Goal: Transaction & Acquisition: Purchase product/service

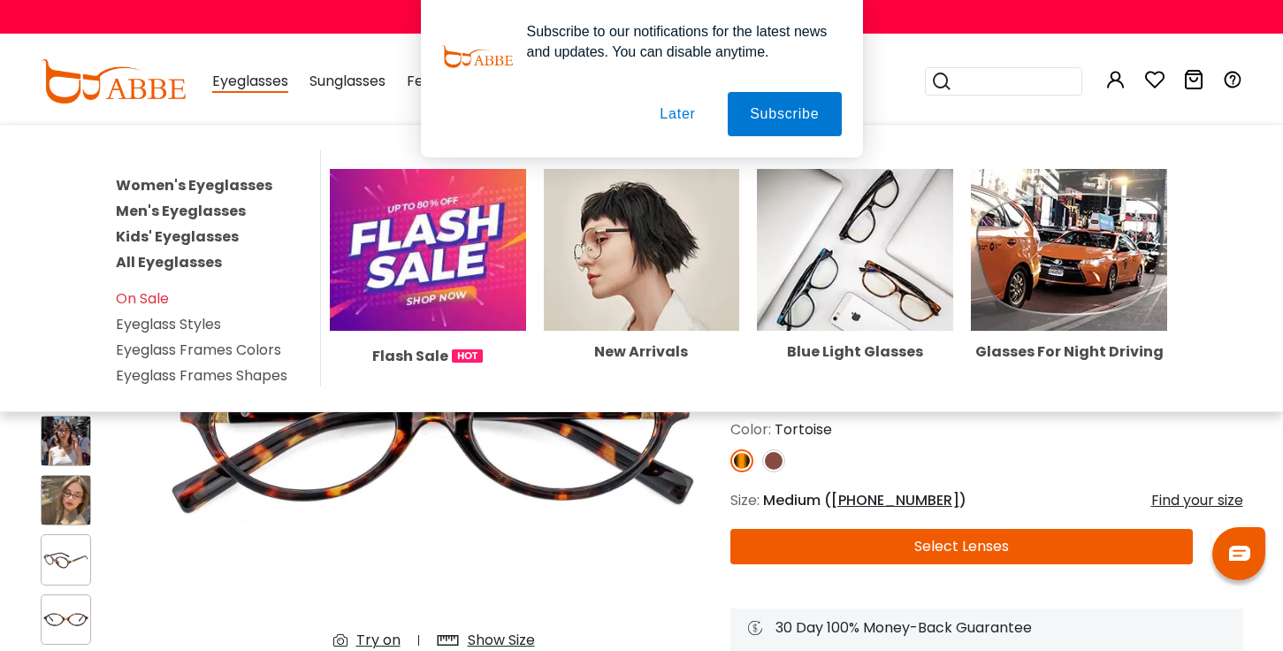
click at [219, 186] on link "Women's Eyeglasses" at bounding box center [194, 185] width 157 height 20
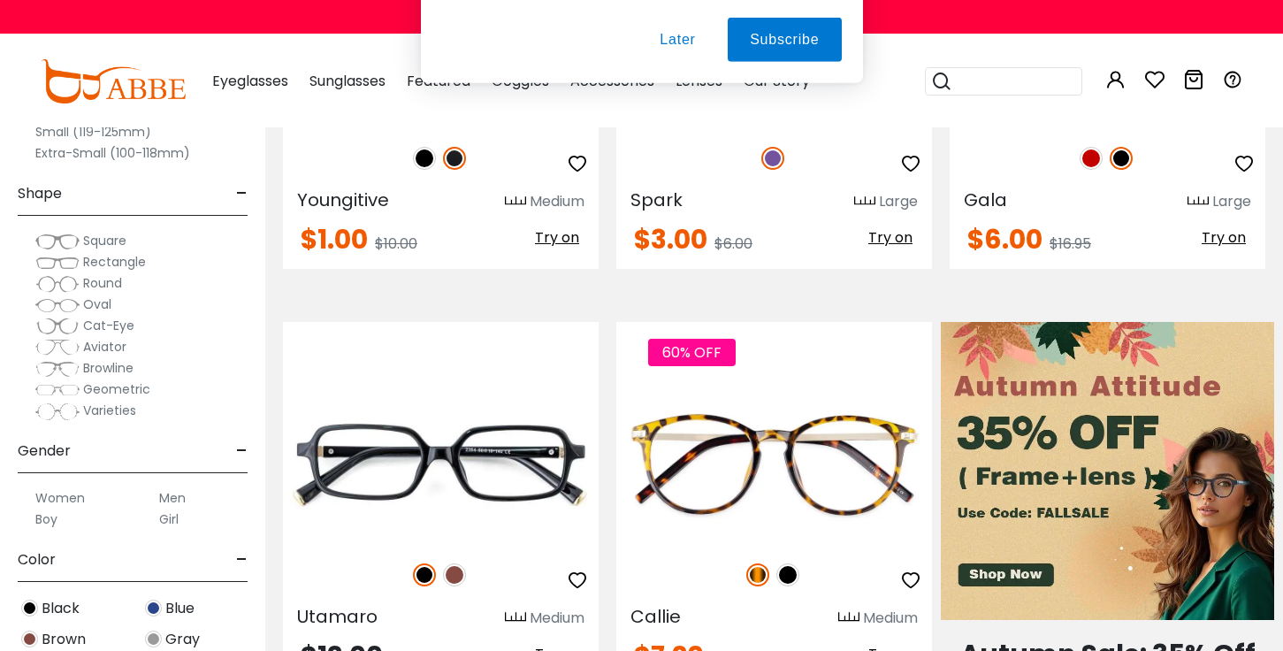
scroll to position [637, 0]
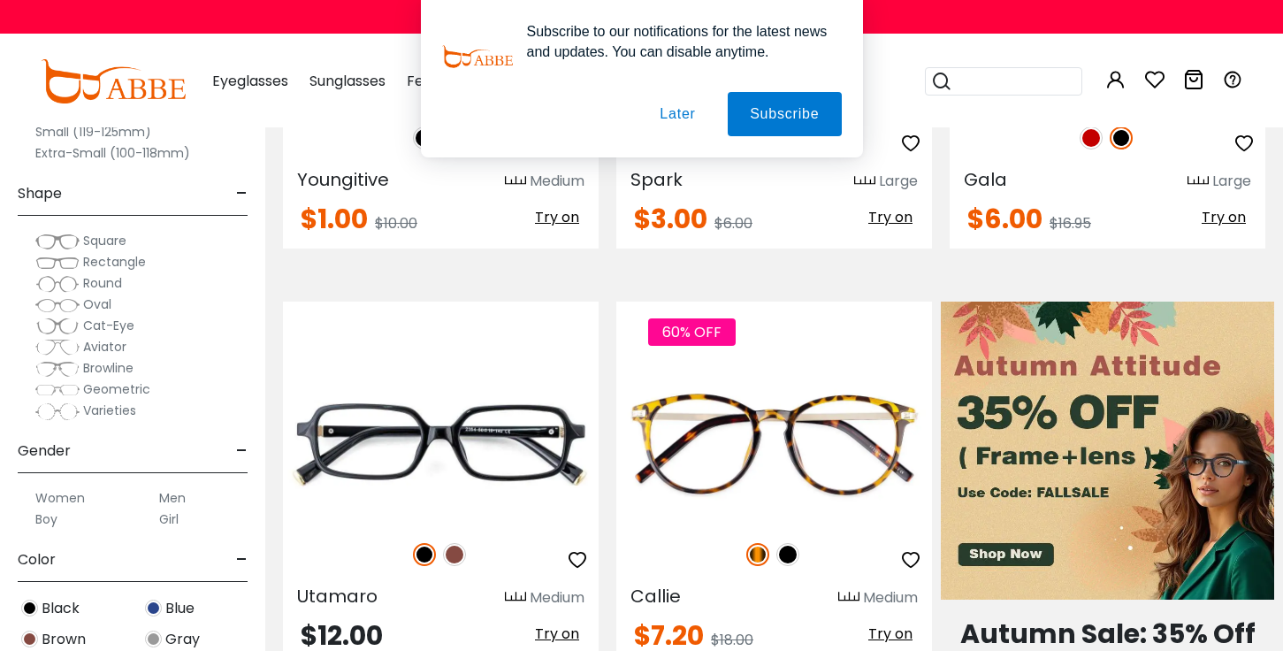
click at [0, 0] on button "Later" at bounding box center [0, 0] width 0 height 0
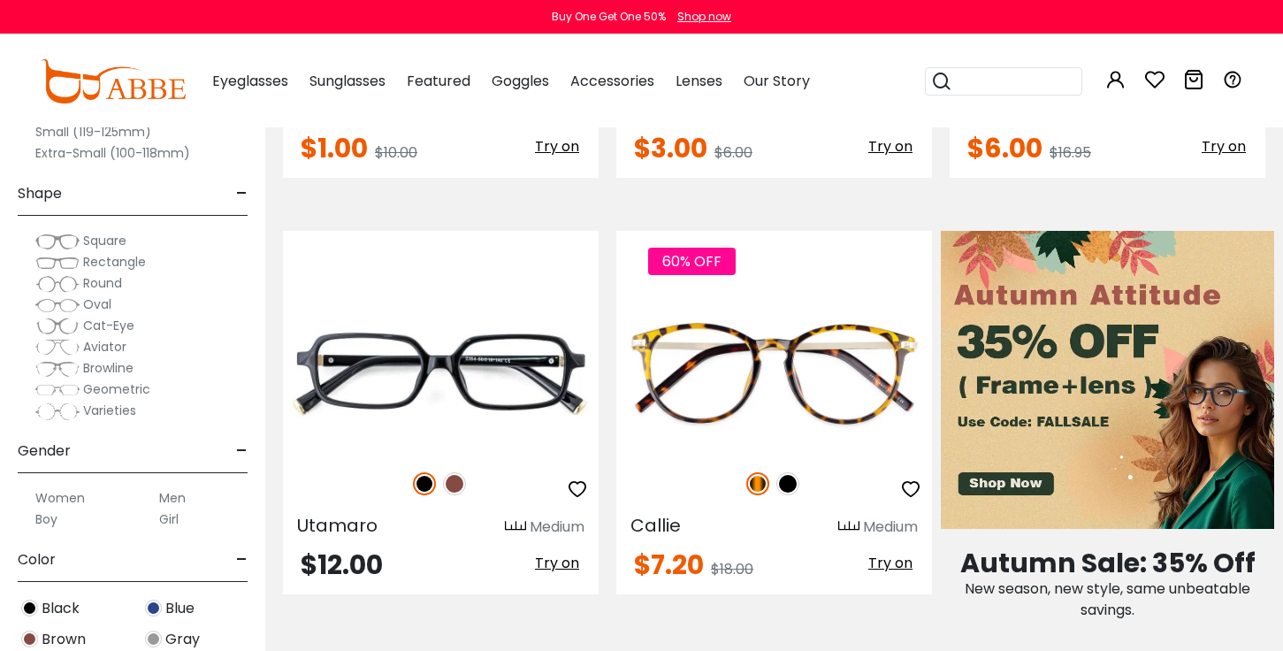
scroll to position [743, 0]
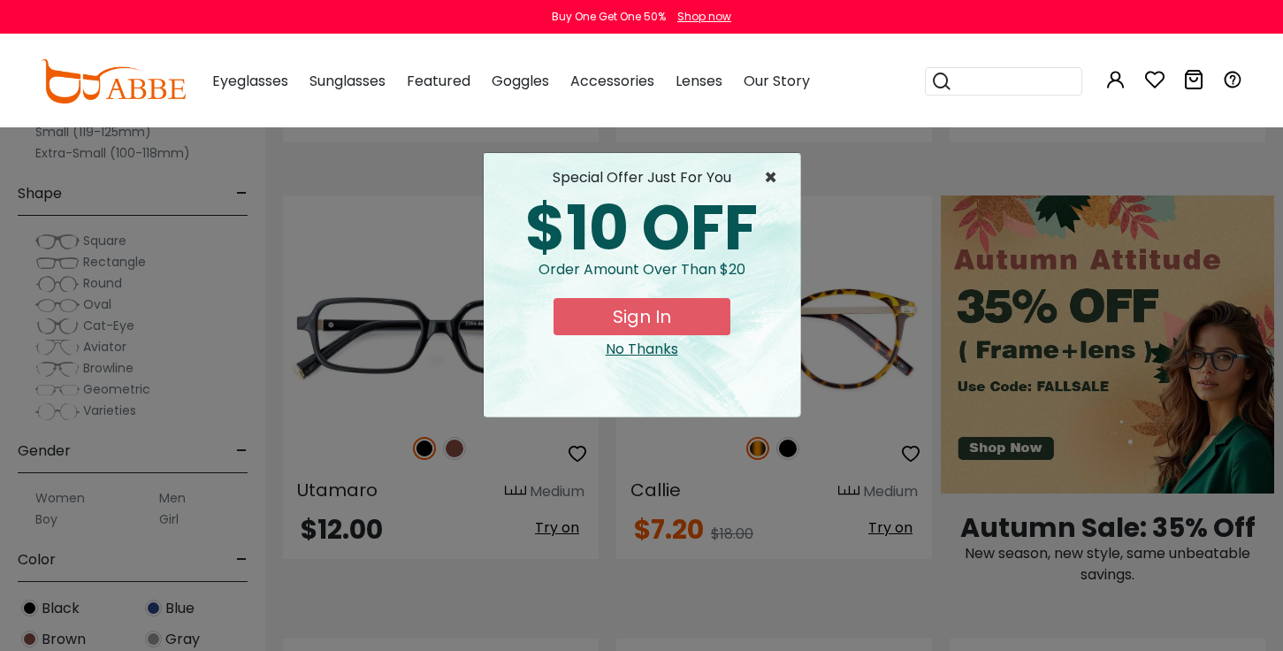
click at [773, 171] on span "×" at bounding box center [775, 177] width 22 height 21
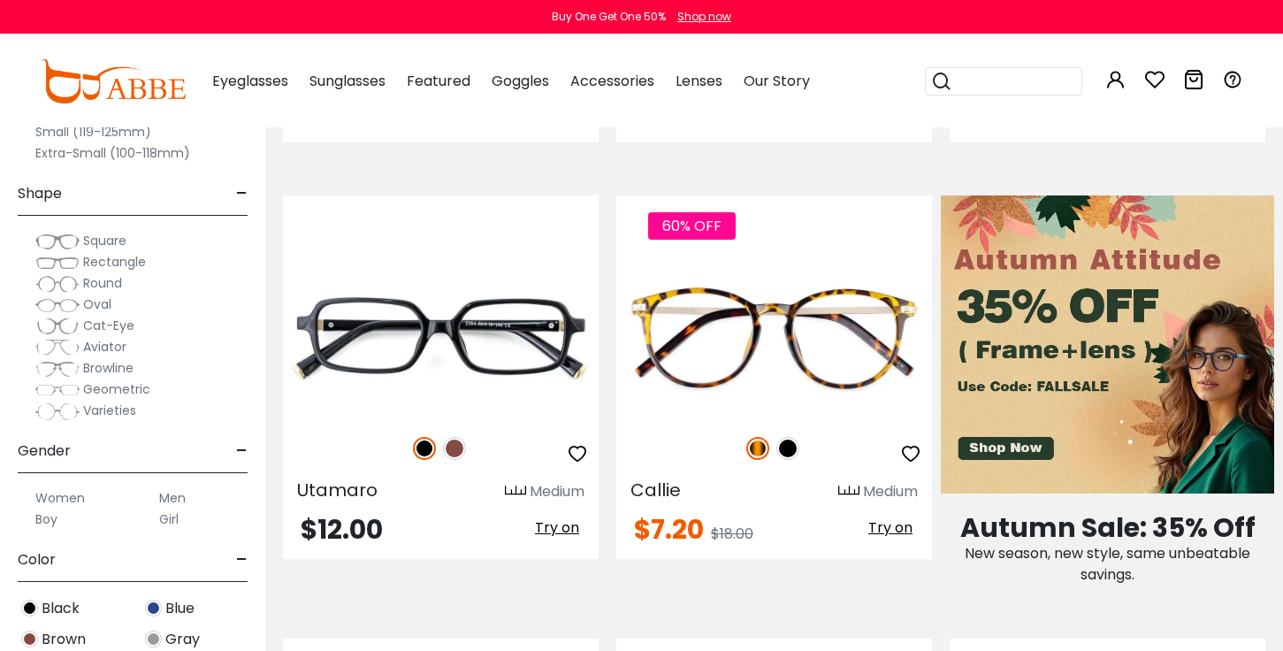
click at [264, 387] on div "Size - Extra-Large (141+mm) Large (133-140mm) Medium (126-132mm) Small (119-125…" at bounding box center [132, 312] width 265 height 678
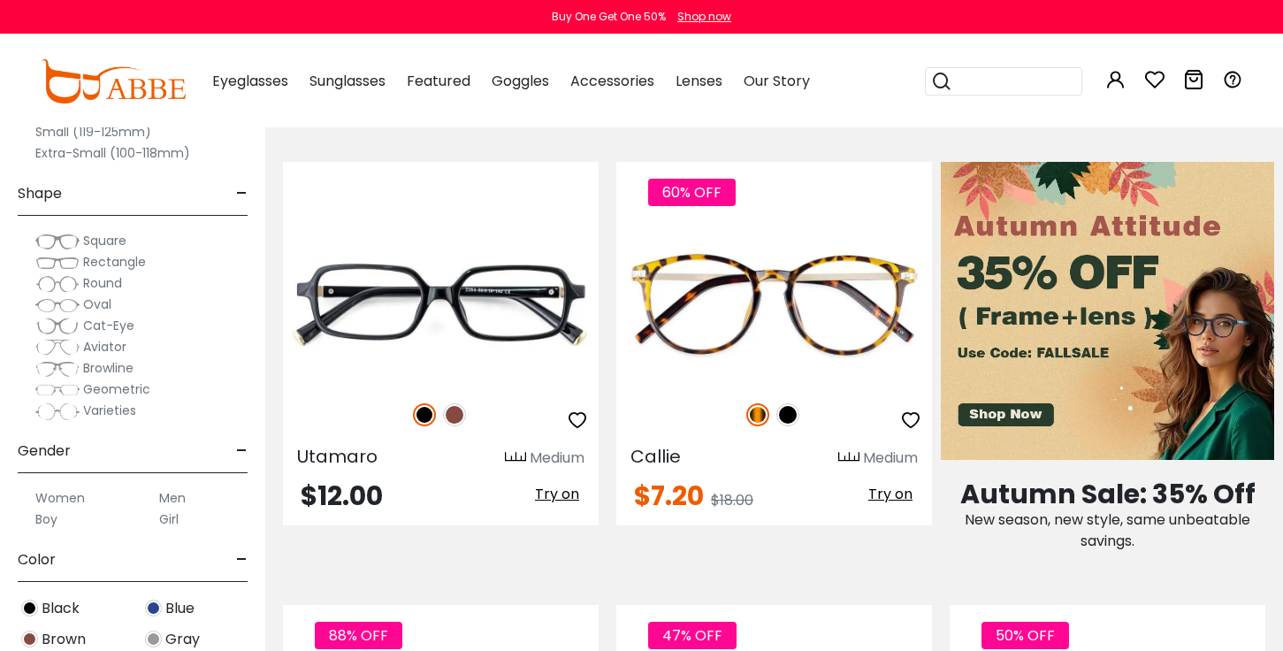
scroll to position [778, 0]
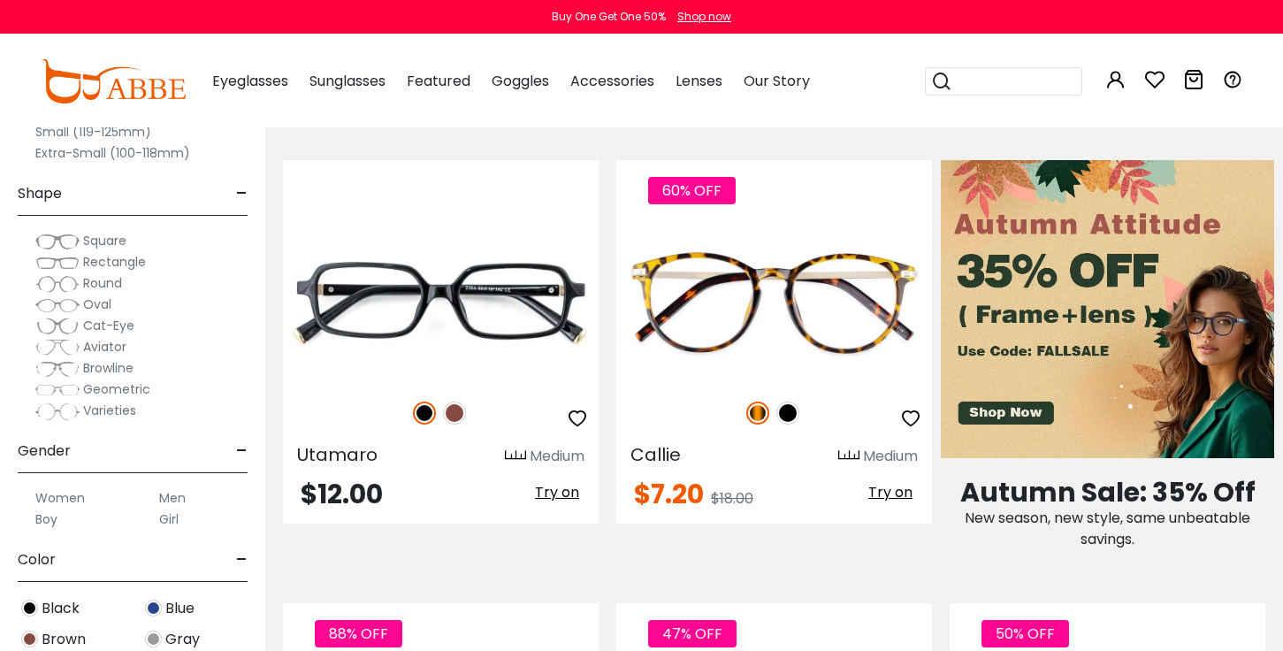
click at [254, 386] on div "Size - Extra-Large (141+mm) Large (133-140mm) Medium (126-132mm) Small (119-125…" at bounding box center [132, 312] width 265 height 678
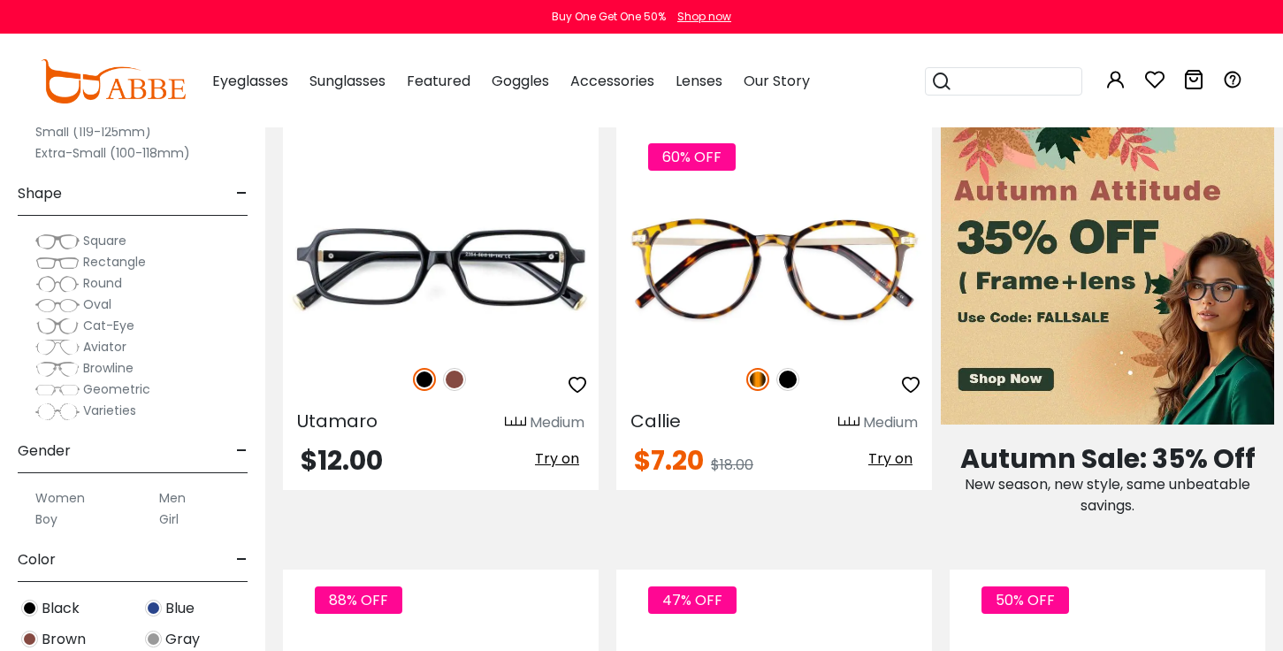
scroll to position [814, 0]
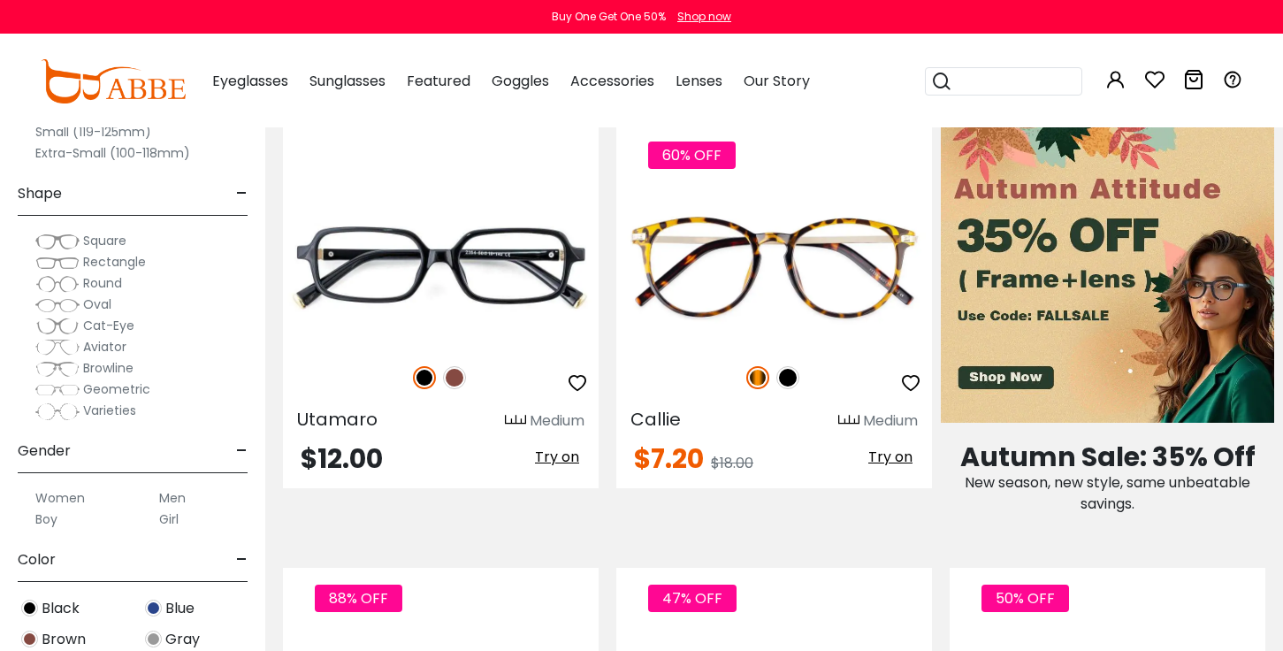
click at [14, 505] on div "Size - Extra-Large (141+mm) Large (133-140mm) Medium (126-132mm) Small (119-125…" at bounding box center [132, 312] width 265 height 678
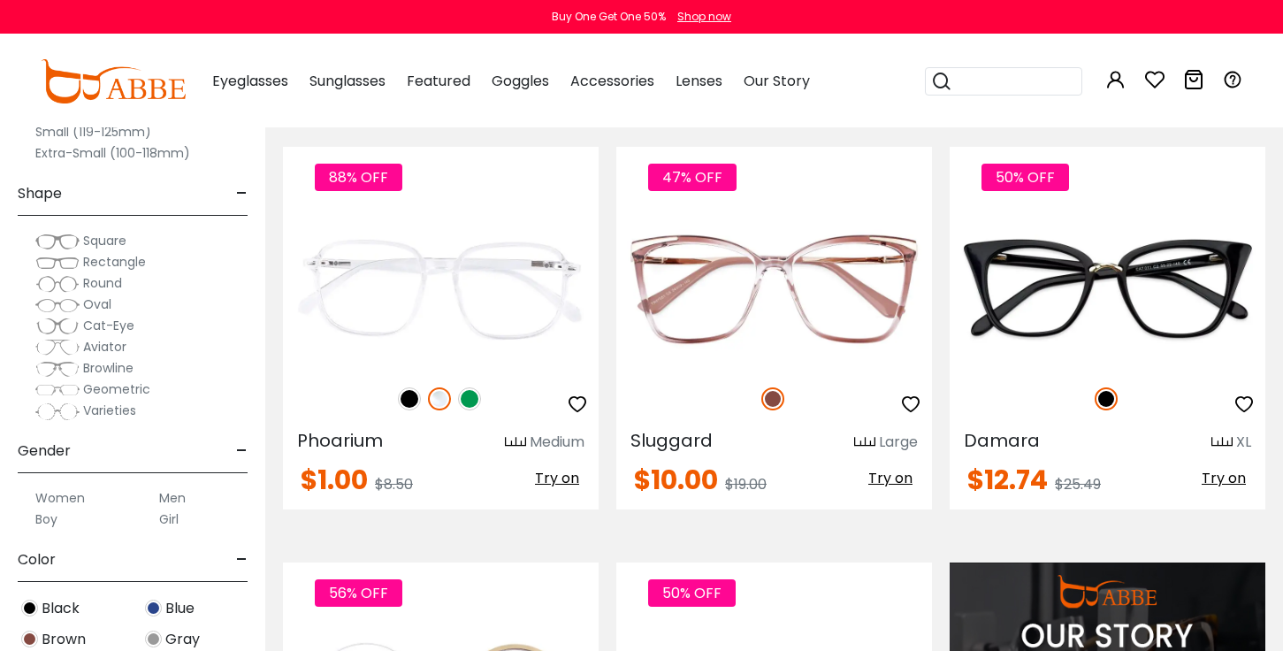
scroll to position [1238, 0]
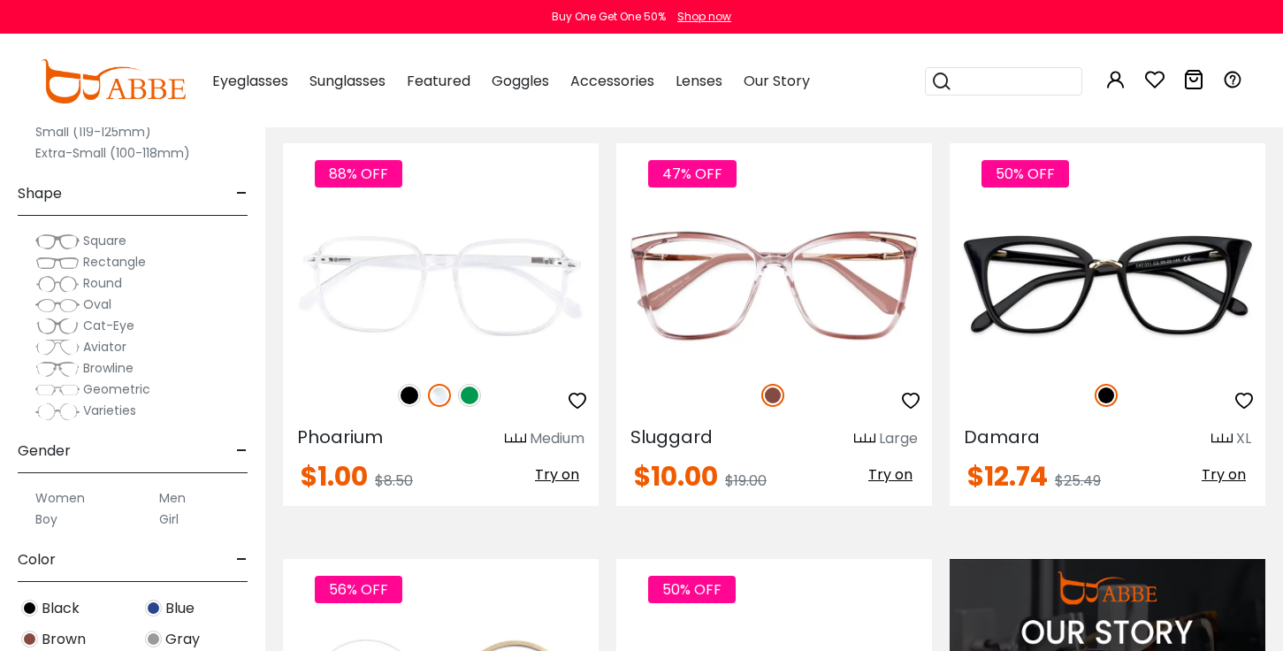
click at [242, 599] on div "Blue" at bounding box center [195, 608] width 124 height 24
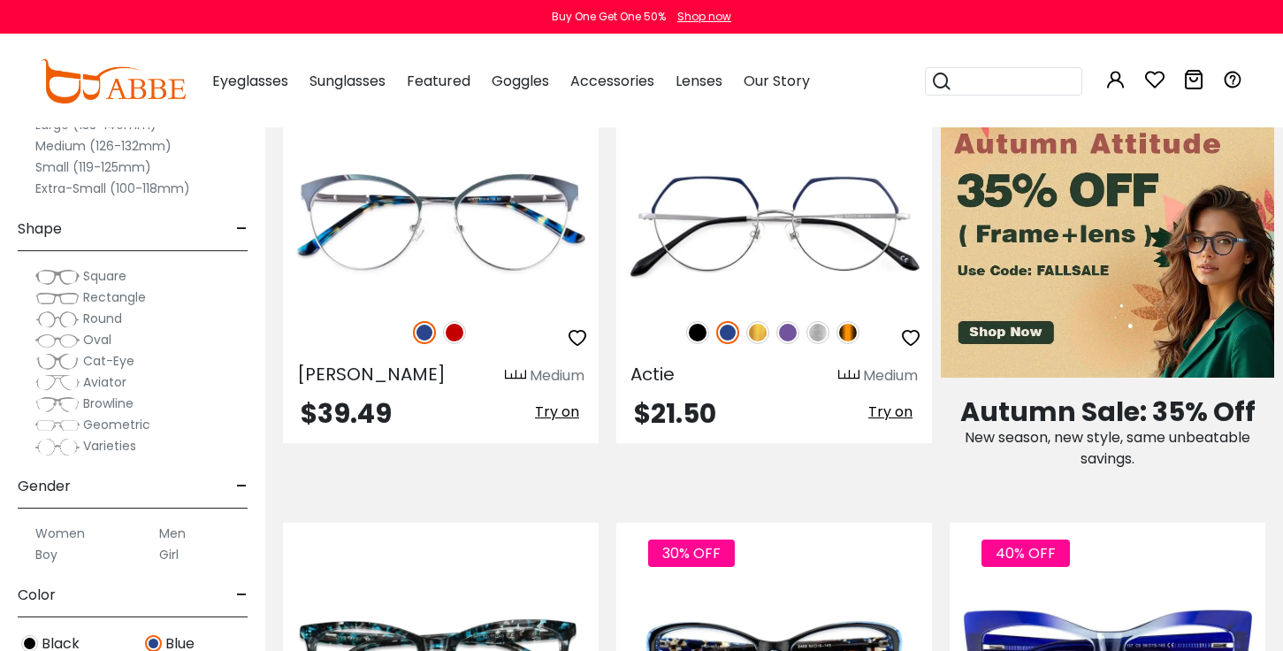
scroll to position [887, 0]
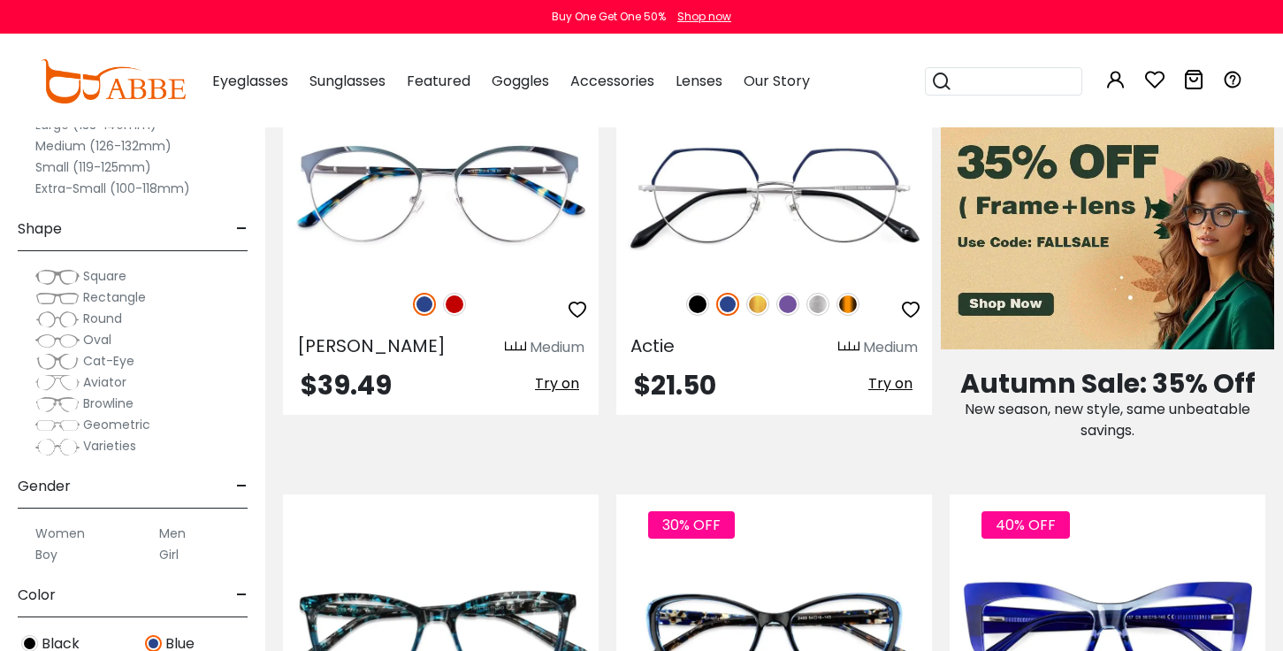
click at [980, 83] on input "search" at bounding box center [1015, 81] width 124 height 27
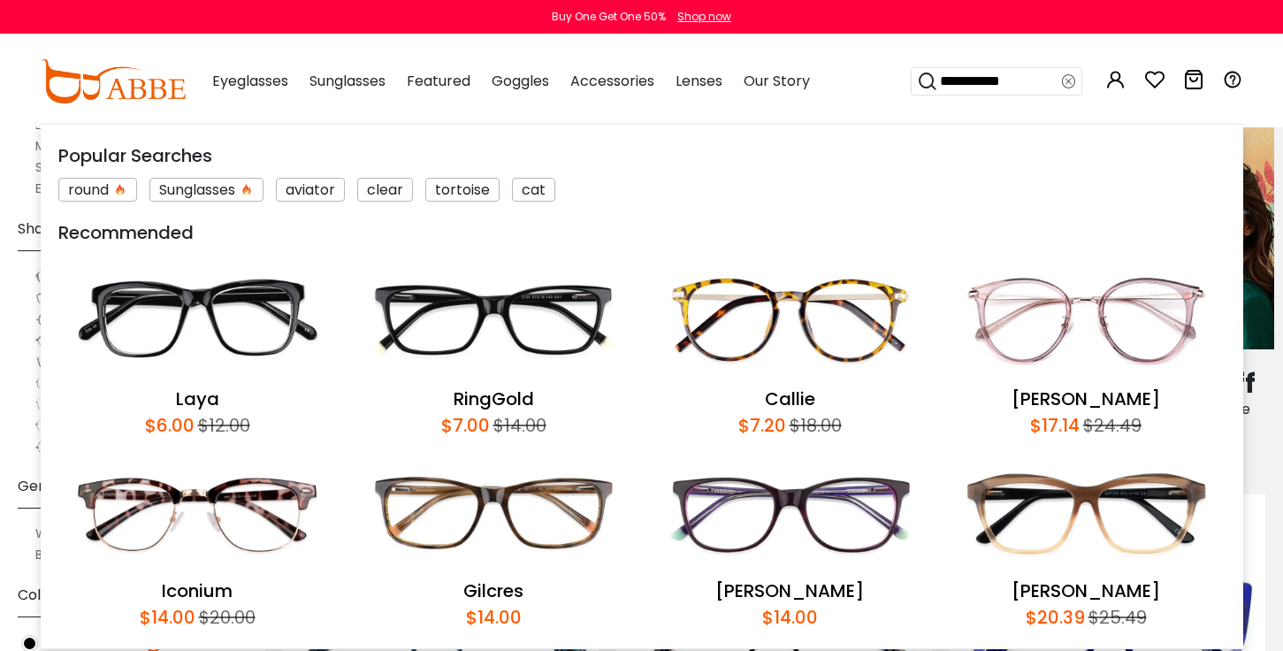
type input "**********"
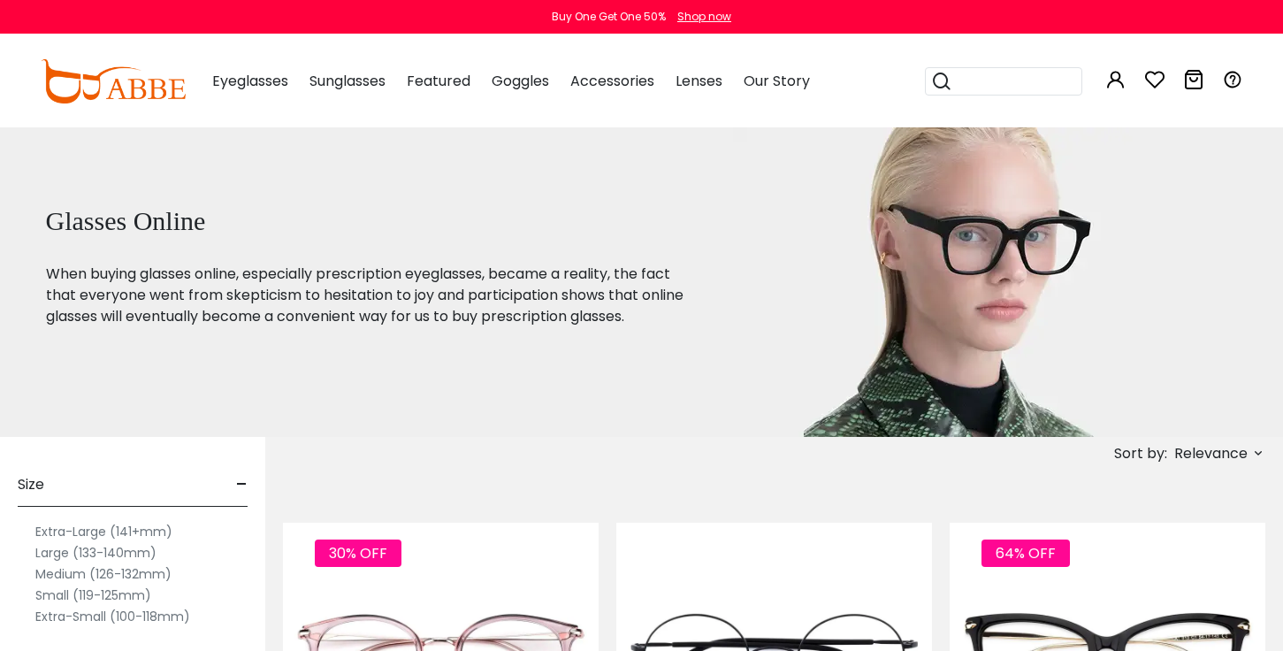
click at [156, 409] on div "Glasses Online When buying glasses online, especially prescription eyeglasses, …" at bounding box center [383, 282] width 702 height 310
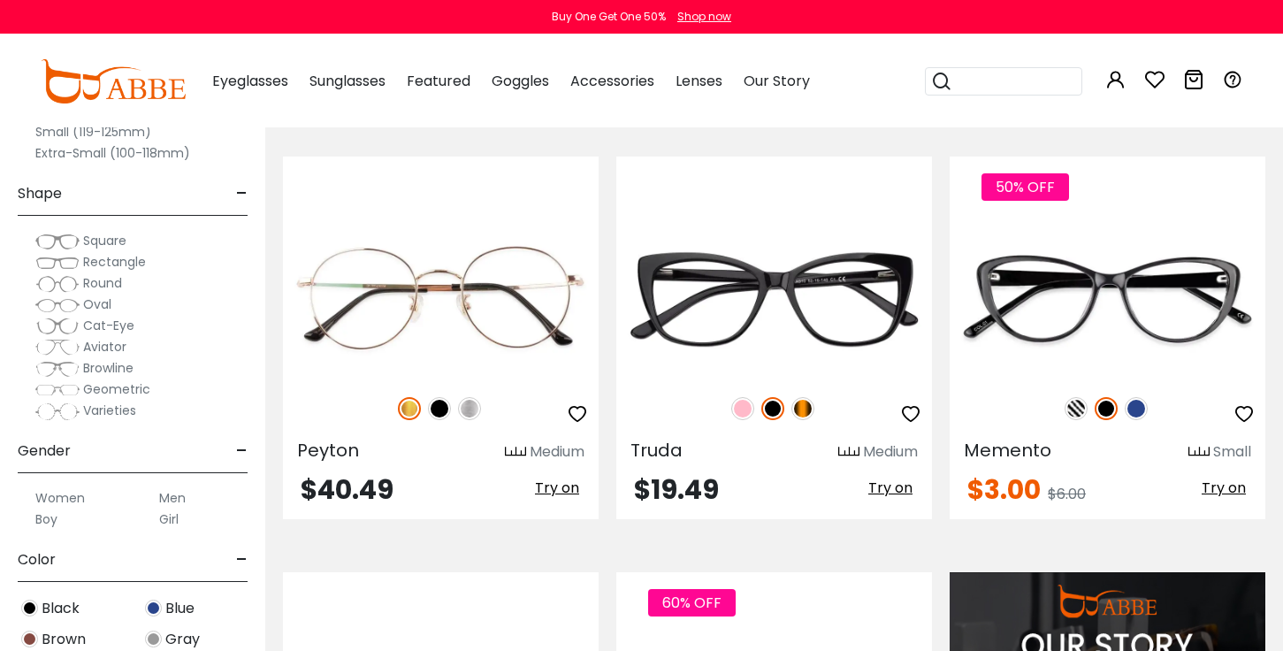
scroll to position [1238, 0]
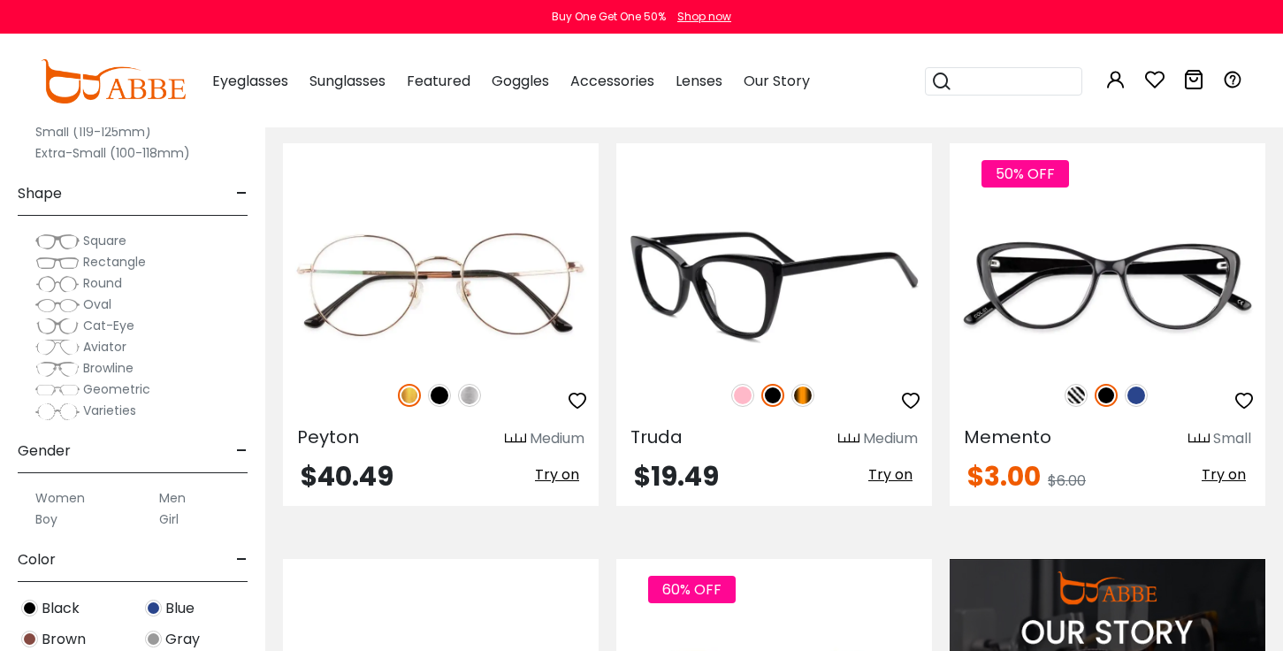
click at [739, 396] on img at bounding box center [742, 395] width 23 height 23
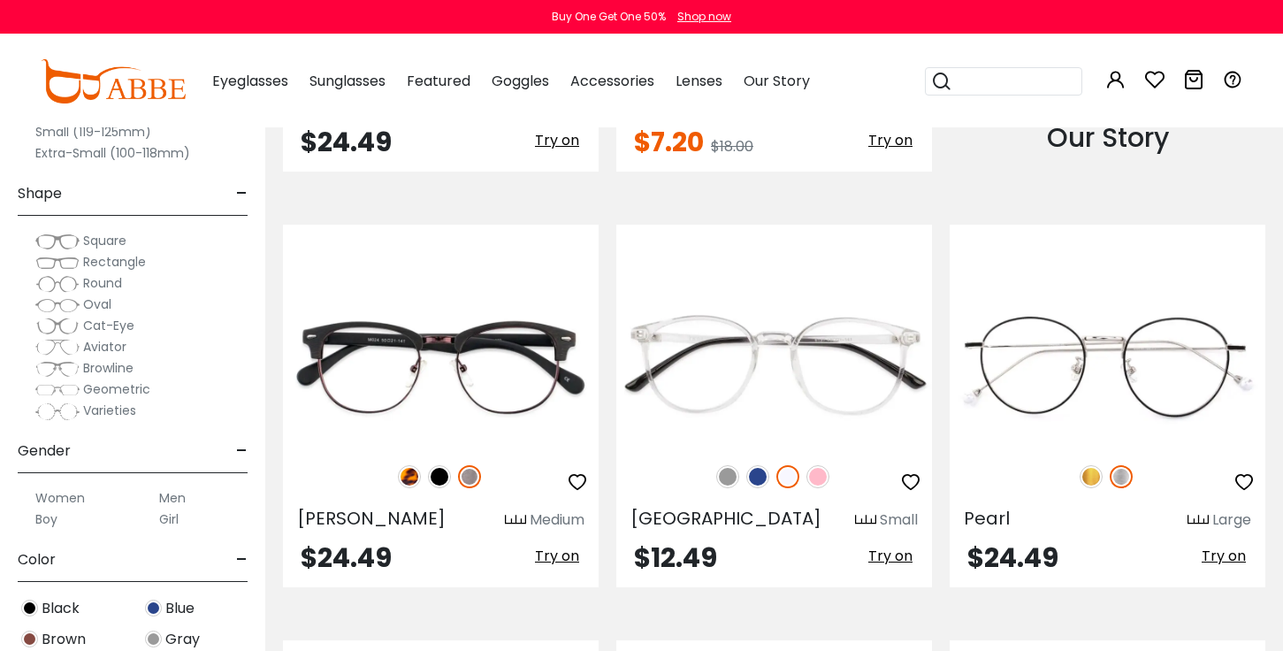
scroll to position [2017, 0]
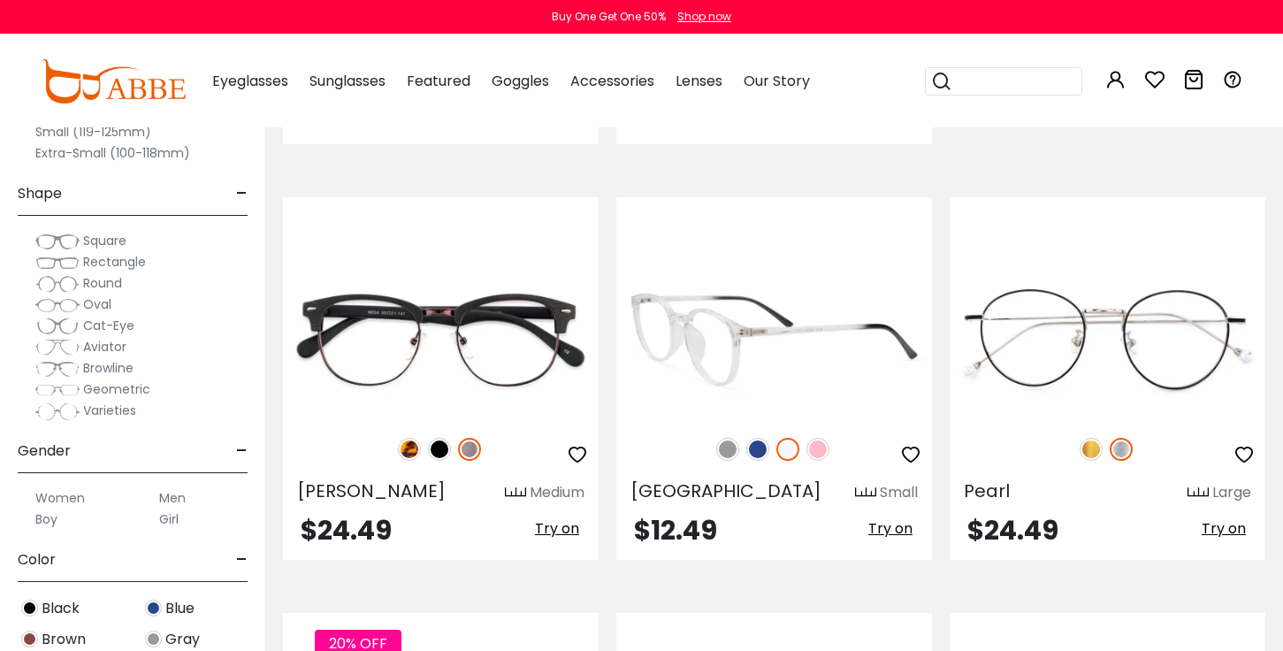
click at [819, 446] on img at bounding box center [818, 449] width 23 height 23
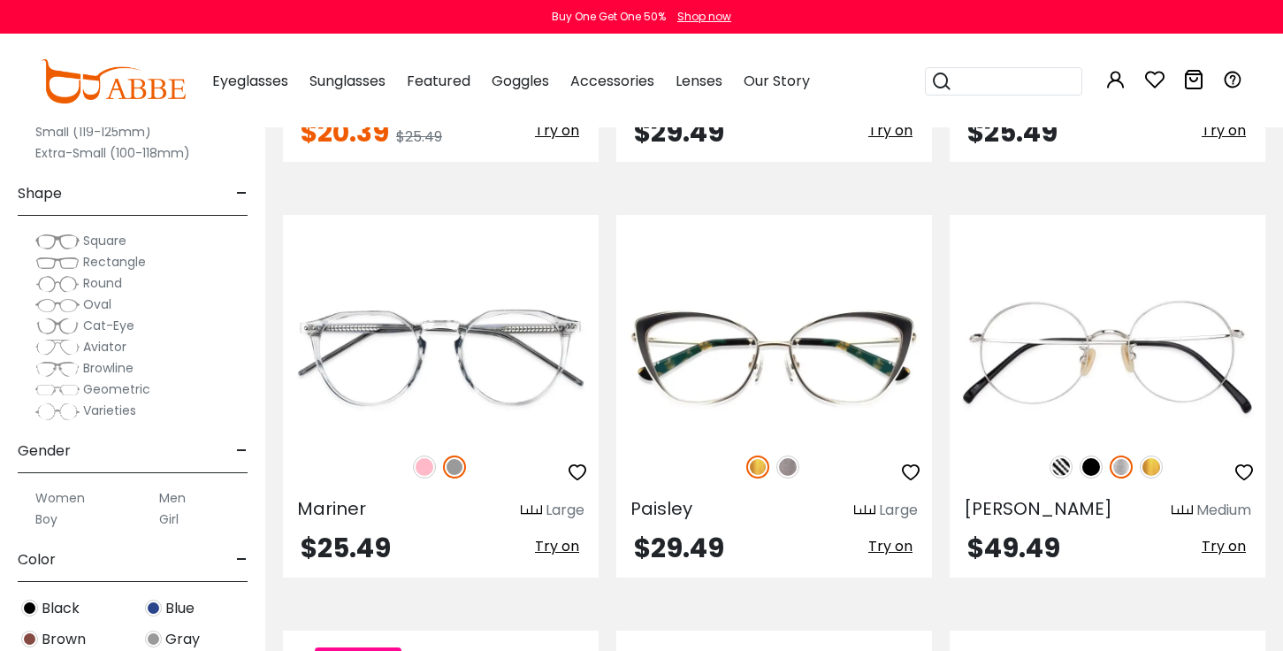
scroll to position [2866, 0]
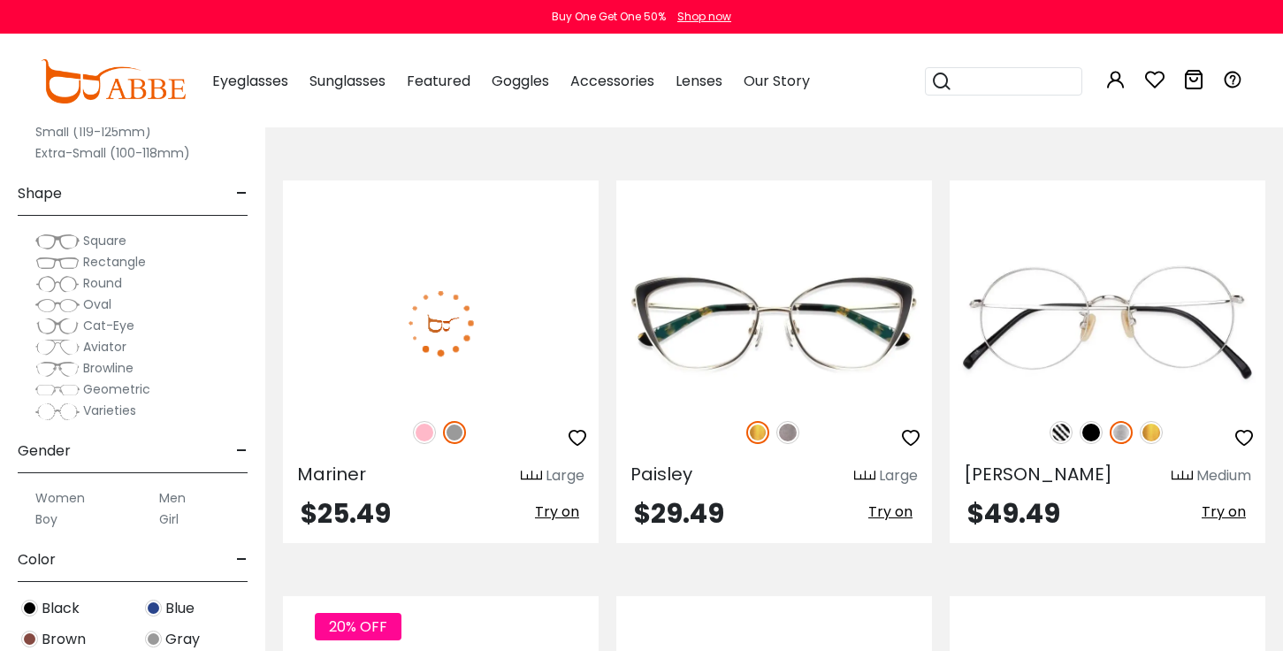
click at [421, 429] on img at bounding box center [424, 432] width 23 height 23
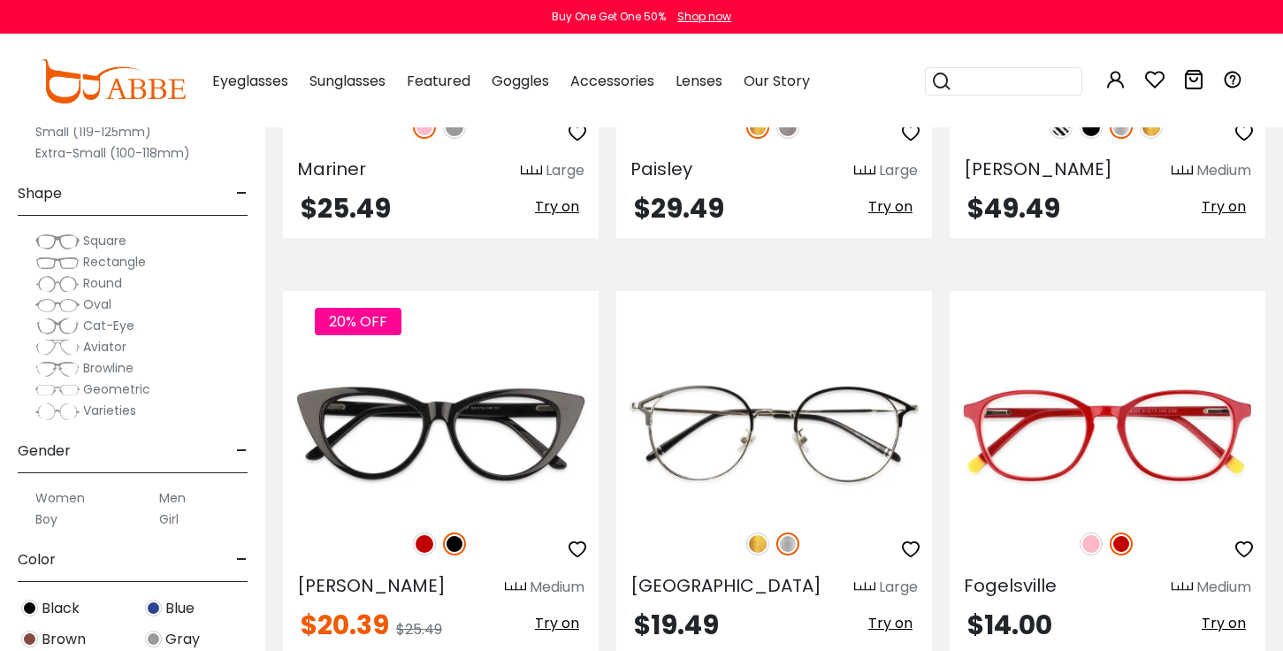
scroll to position [3184, 0]
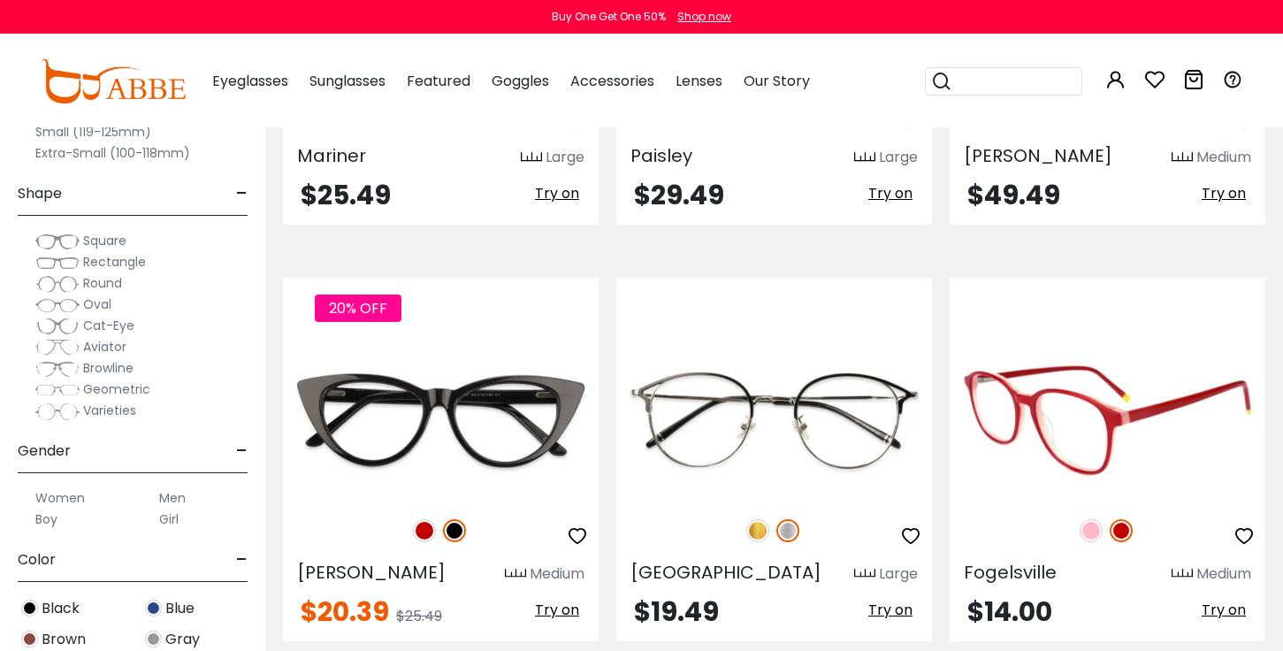
click at [1091, 526] on img at bounding box center [1091, 530] width 23 height 23
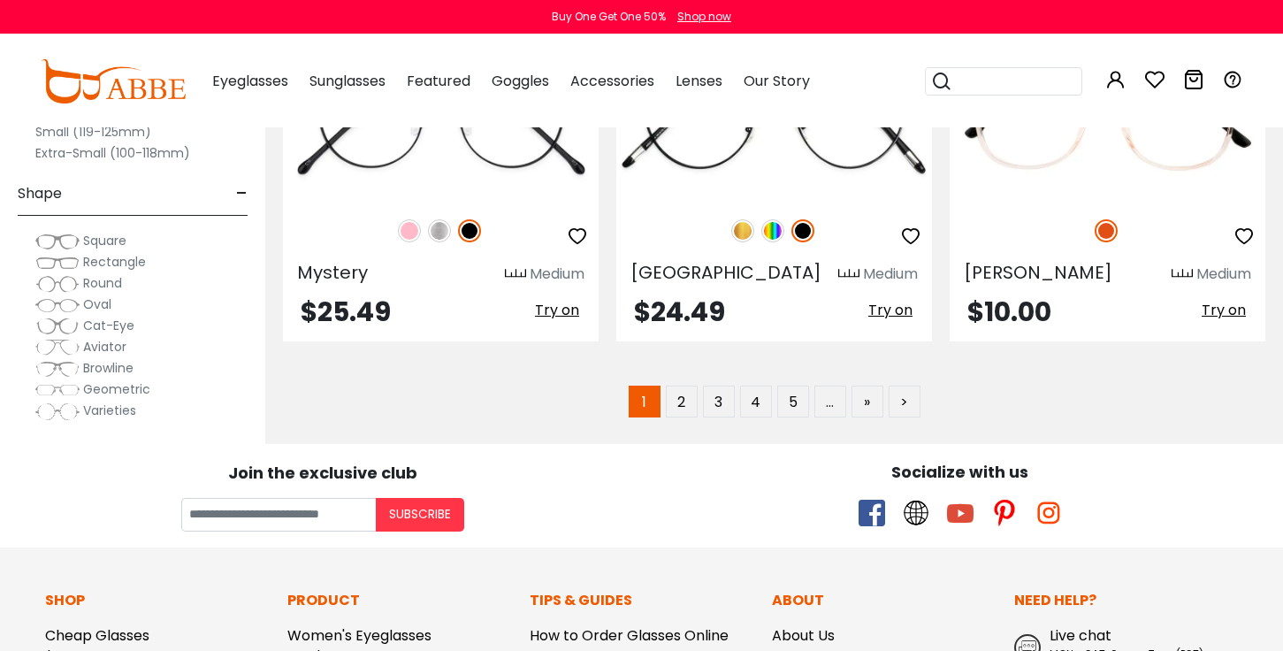
scroll to position [8491, 0]
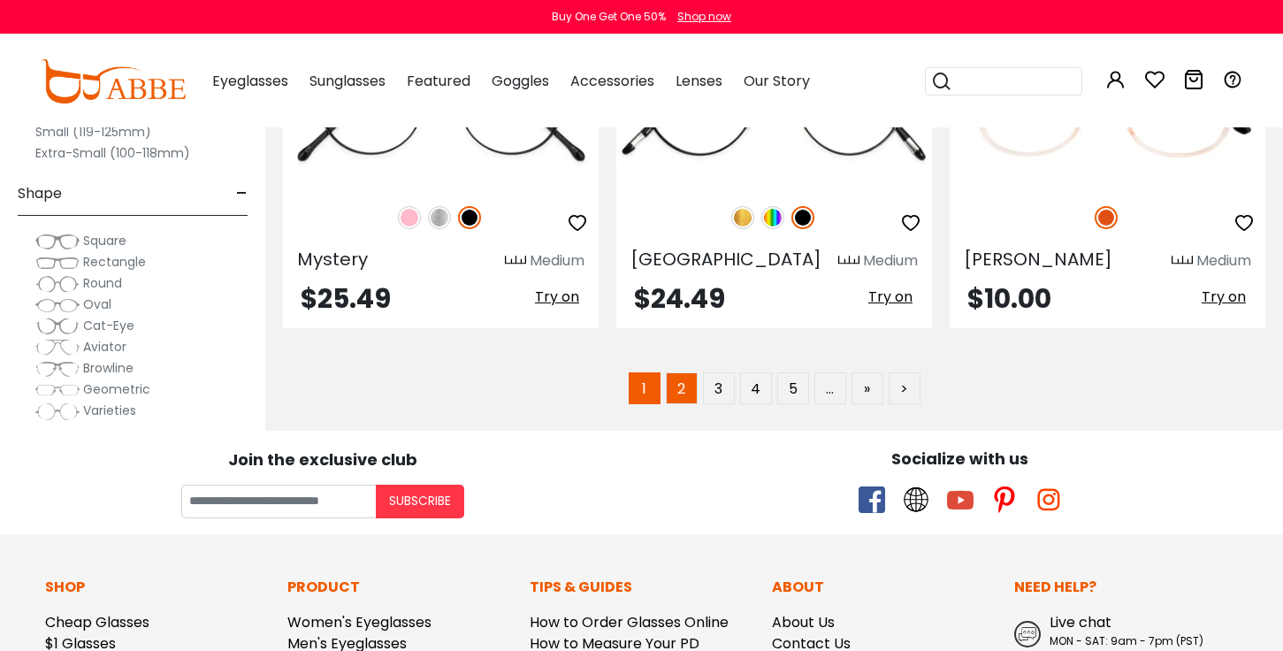
click at [674, 388] on link "2" at bounding box center [682, 388] width 32 height 32
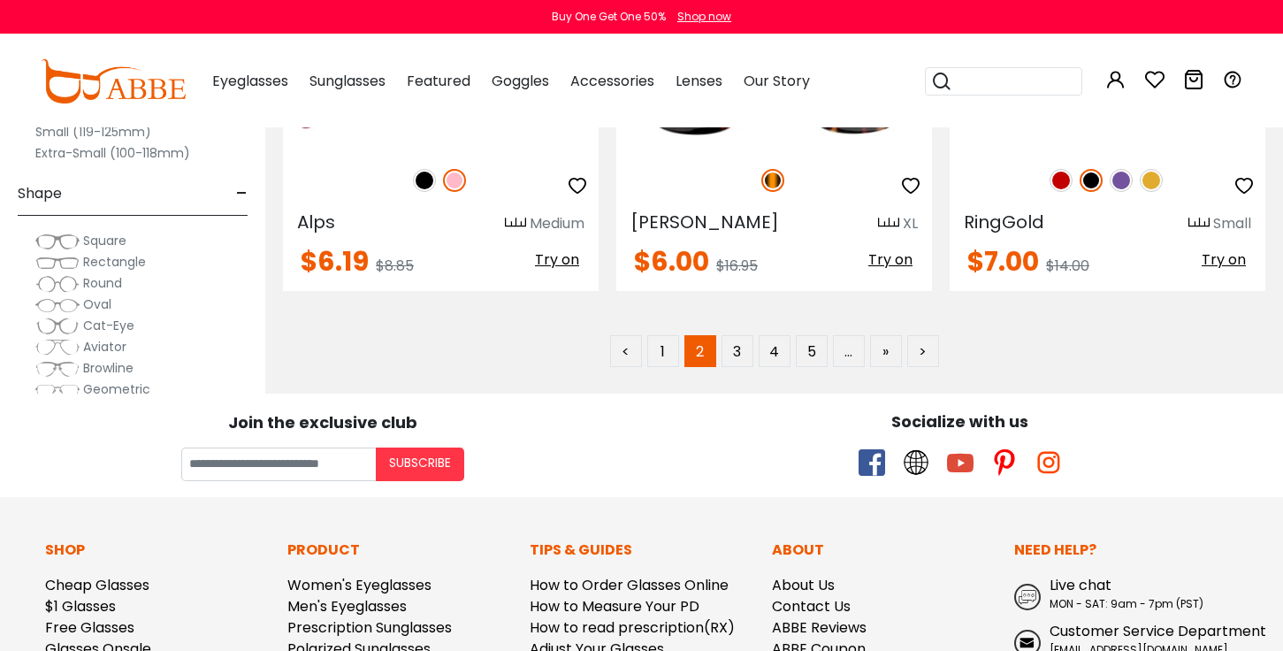
scroll to position [8562, 0]
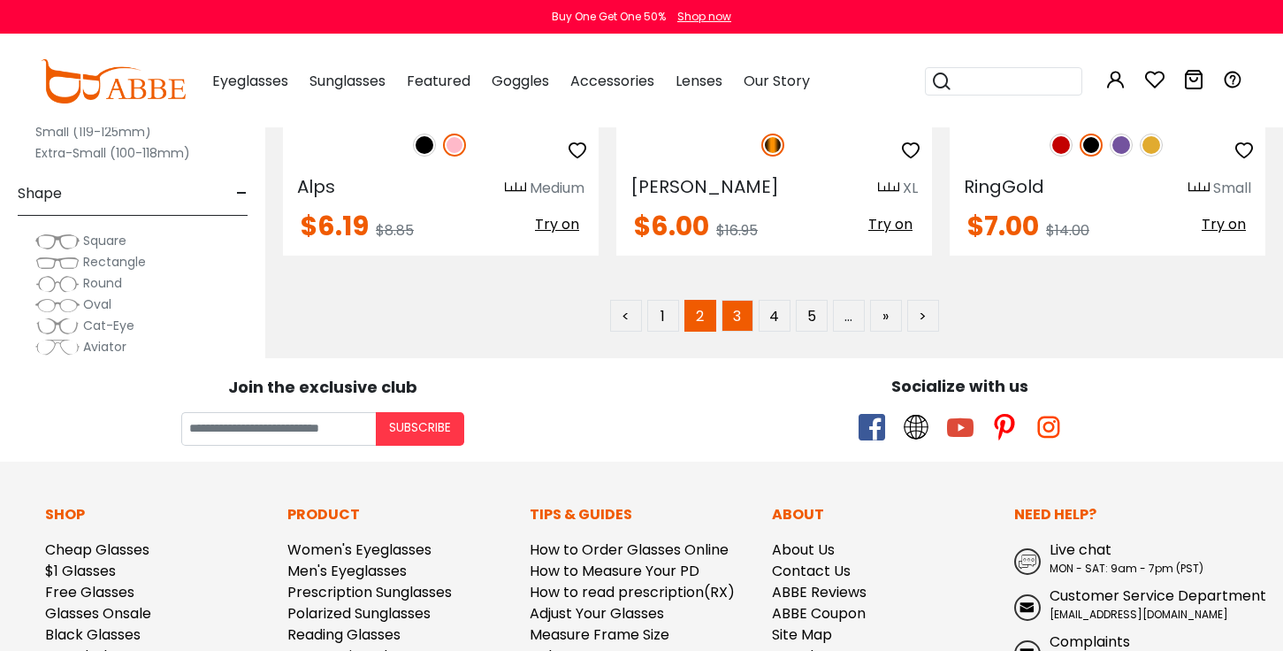
click at [740, 300] on link "3" at bounding box center [738, 316] width 32 height 32
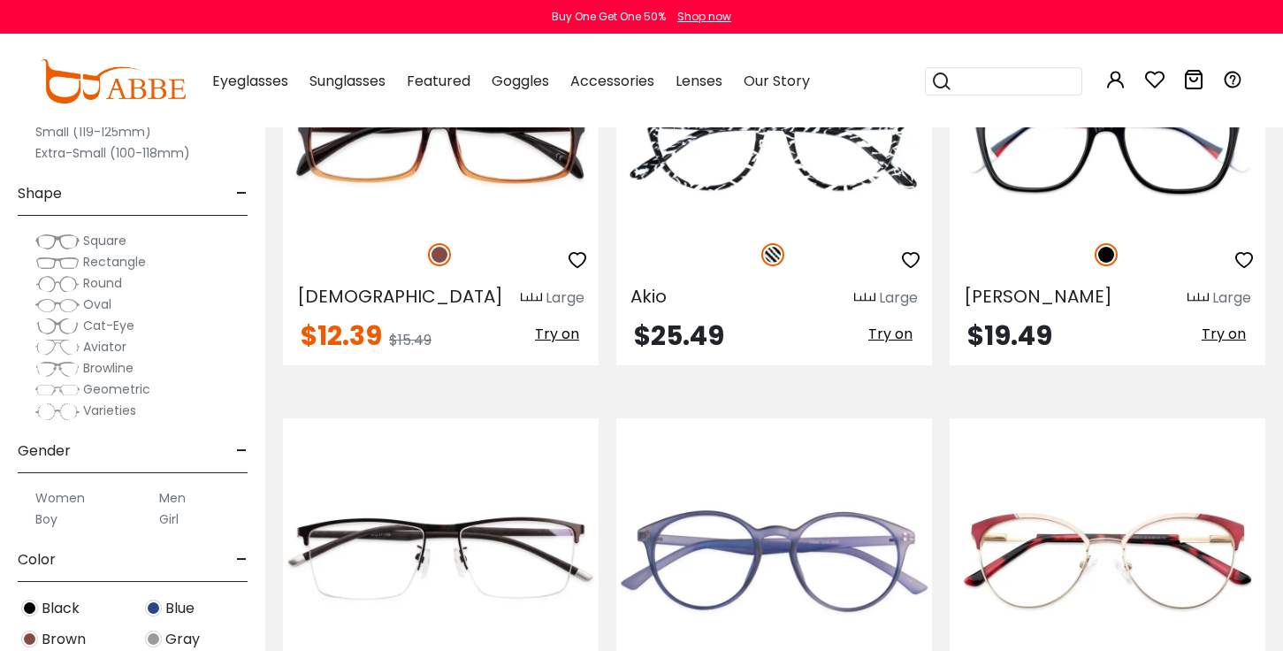
scroll to position [3856, 0]
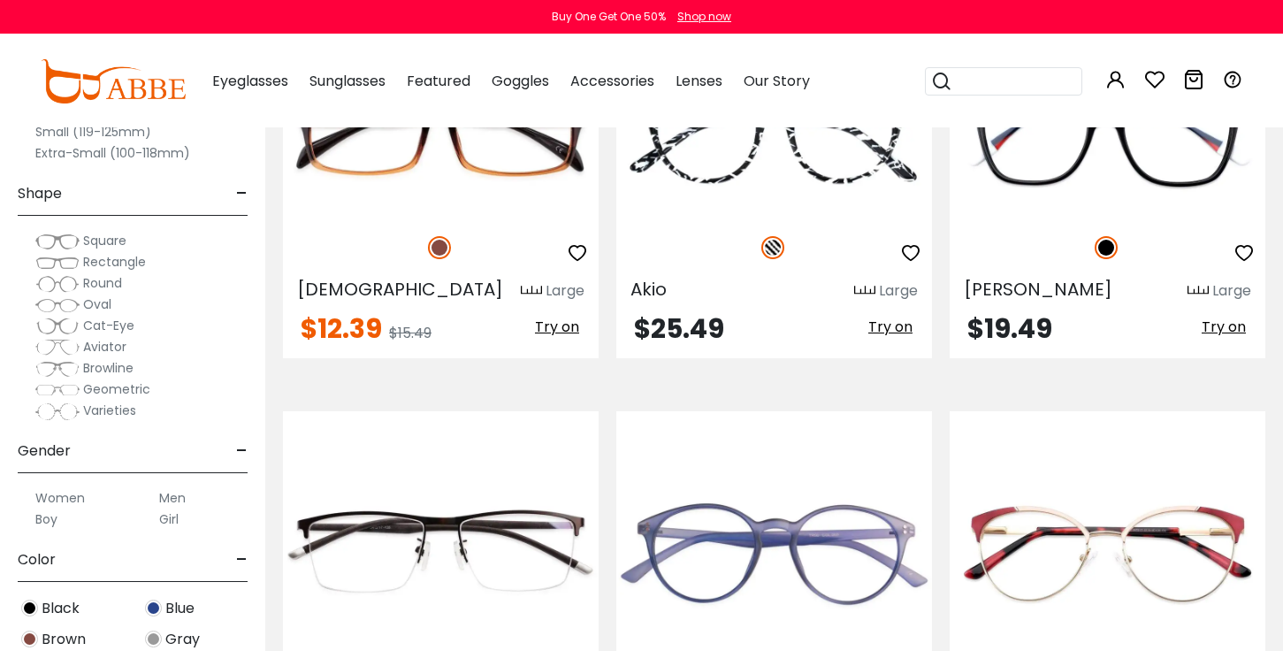
click at [49, 500] on label "Women" at bounding box center [60, 497] width 50 height 21
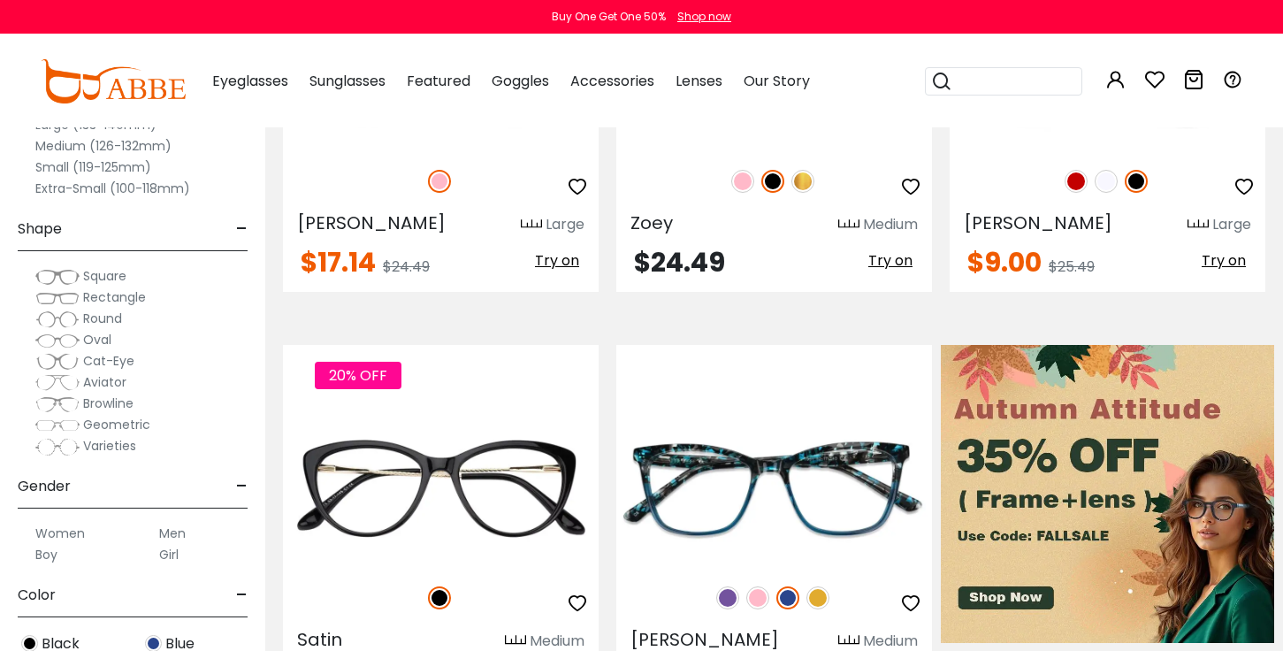
scroll to position [601, 0]
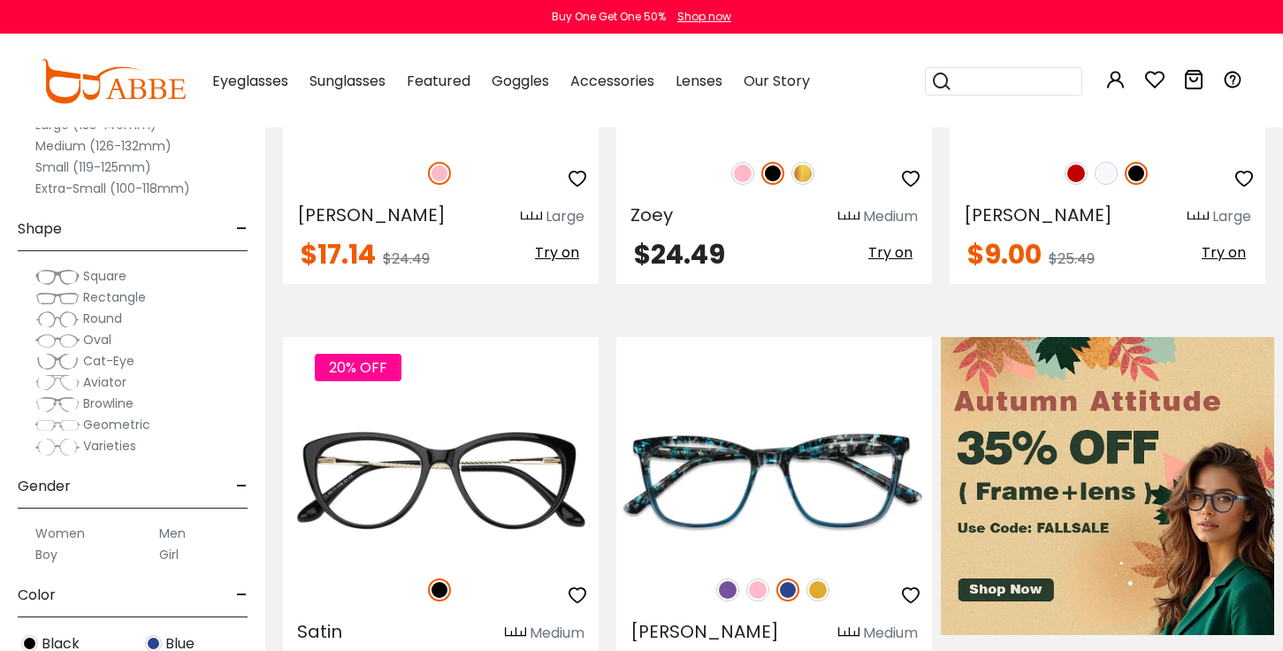
click at [242, 595] on span "-" at bounding box center [241, 595] width 11 height 42
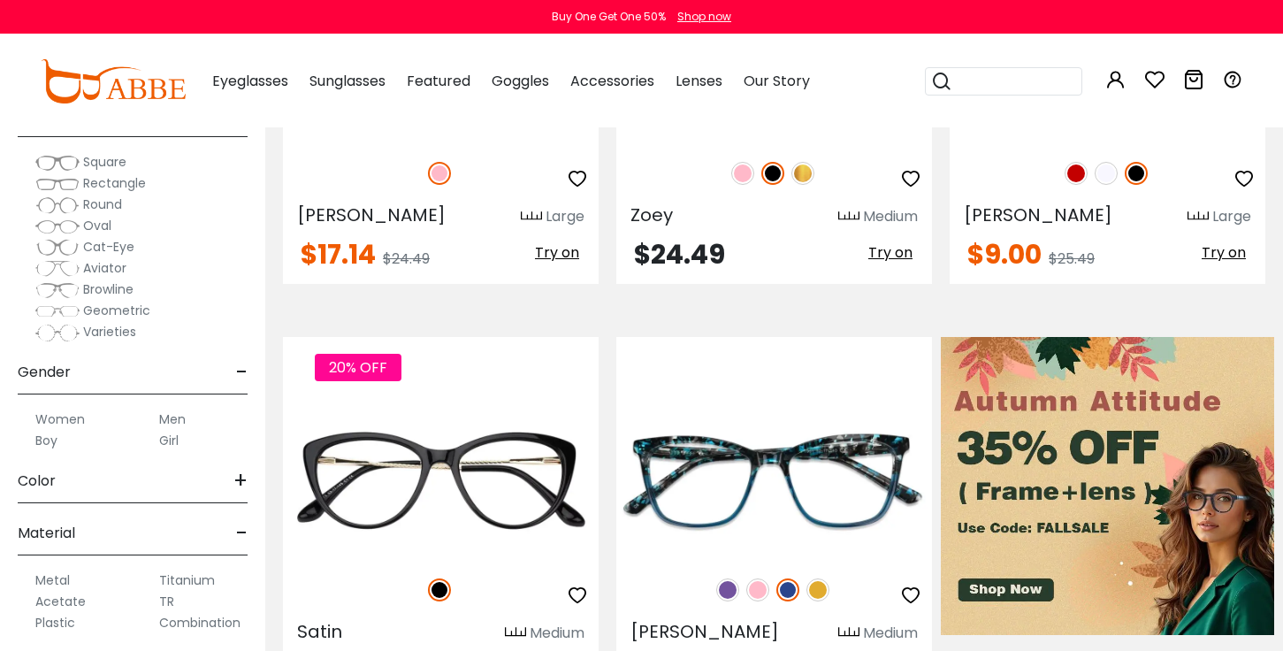
scroll to position [177, 0]
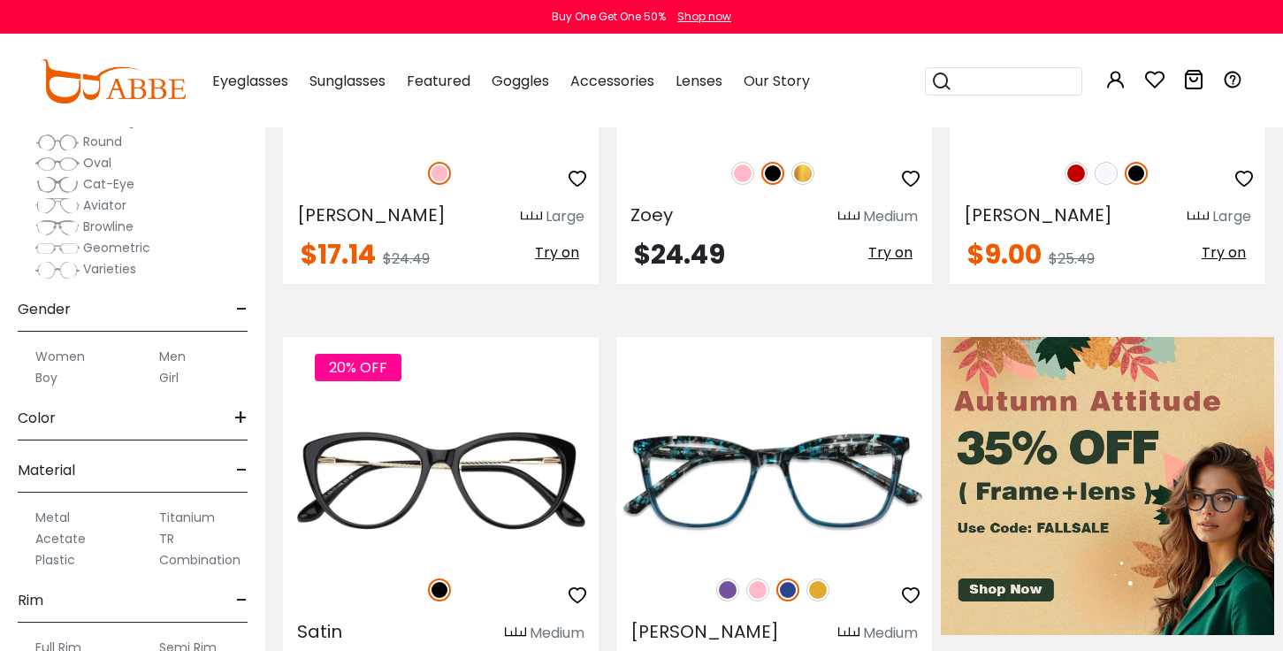
click at [50, 561] on label "Plastic" at bounding box center [55, 559] width 40 height 21
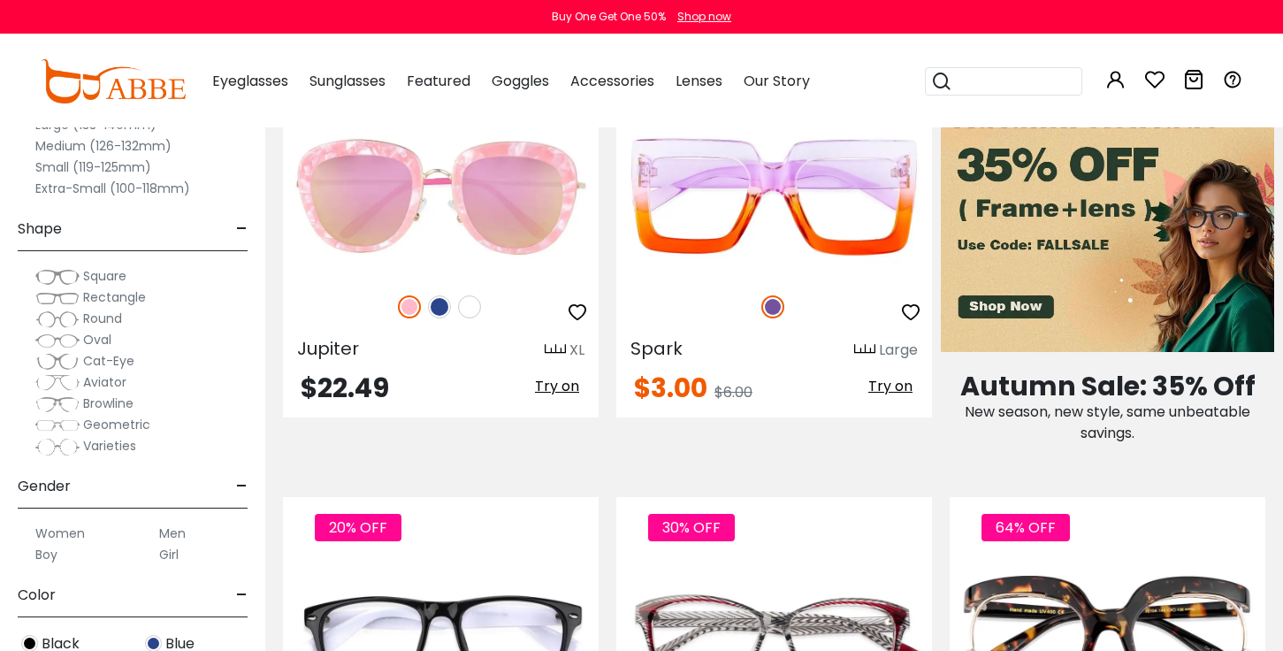
scroll to position [920, 0]
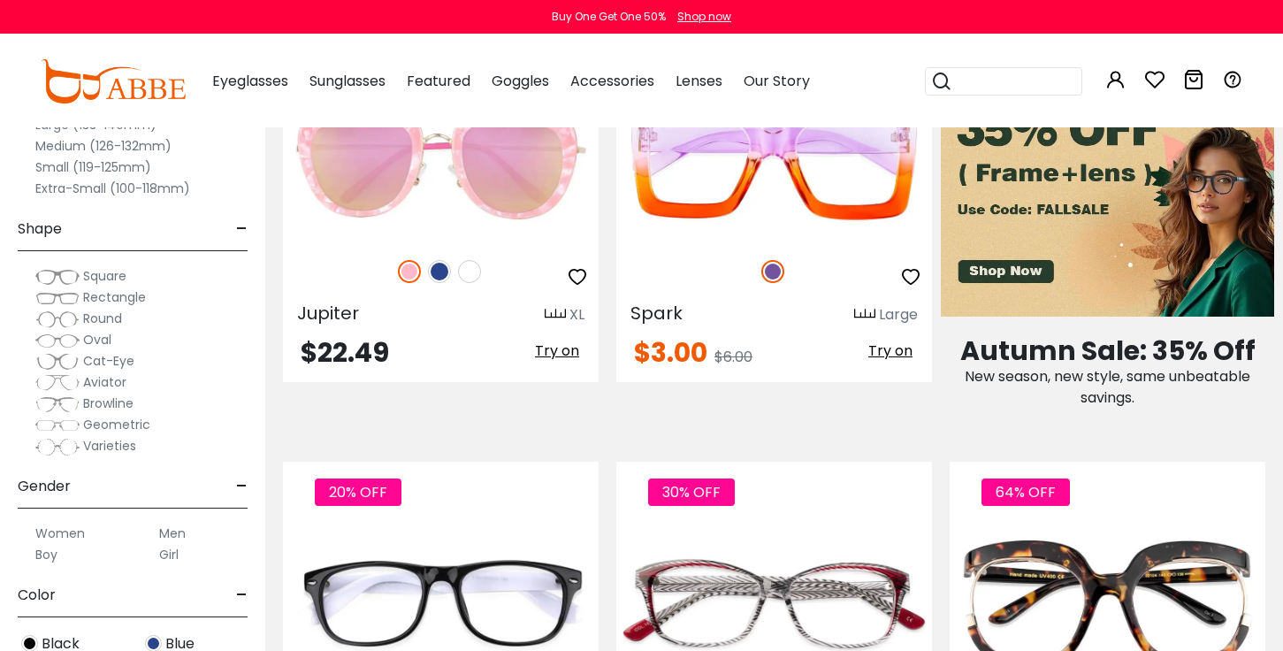
click at [11, 564] on div "Clear All (2) Size - Extra-Large (141+mm) Large (133-140mm) Medium (126-132mm) …" at bounding box center [132, 312] width 265 height 678
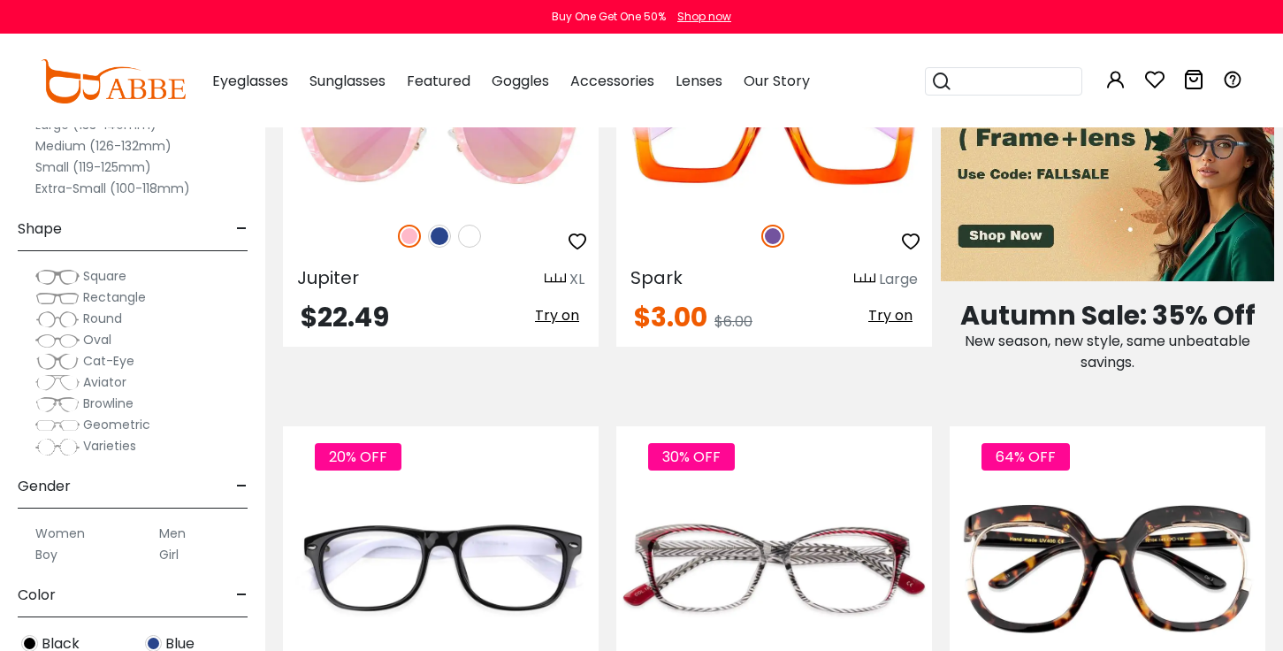
scroll to position [1026, 0]
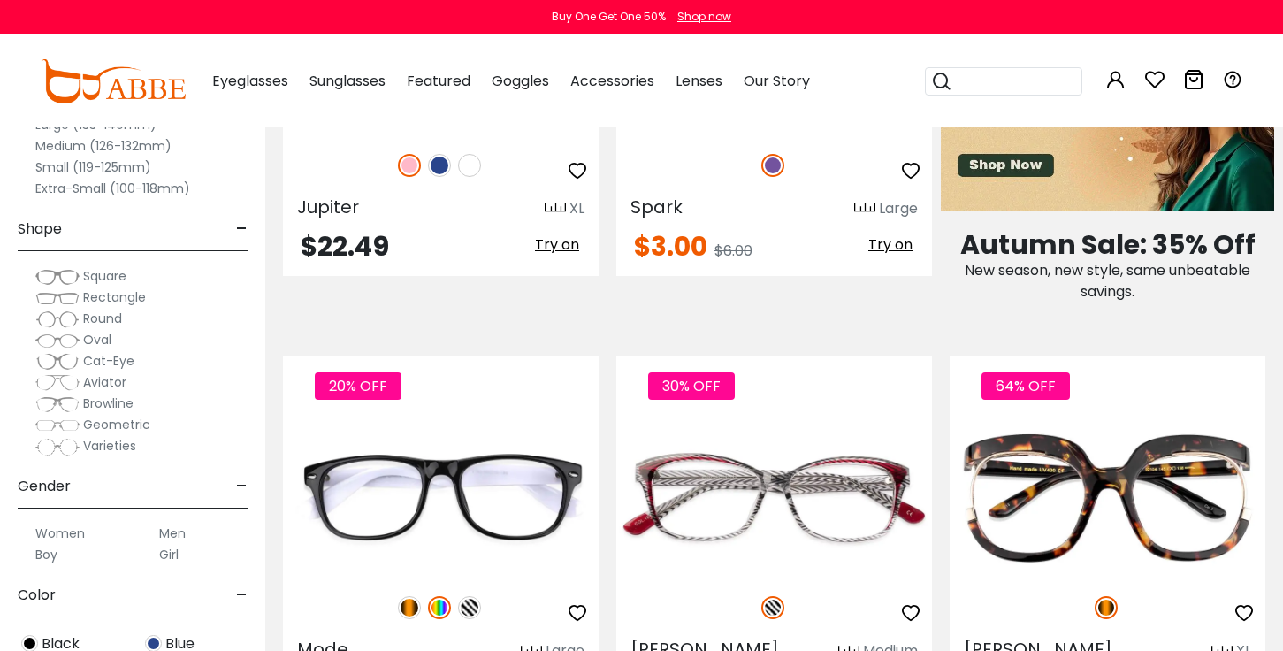
click at [254, 624] on div "Clear All (2) Size - Extra-Large (141+mm) Large (133-140mm) Medium (126-132mm) …" at bounding box center [132, 312] width 265 height 678
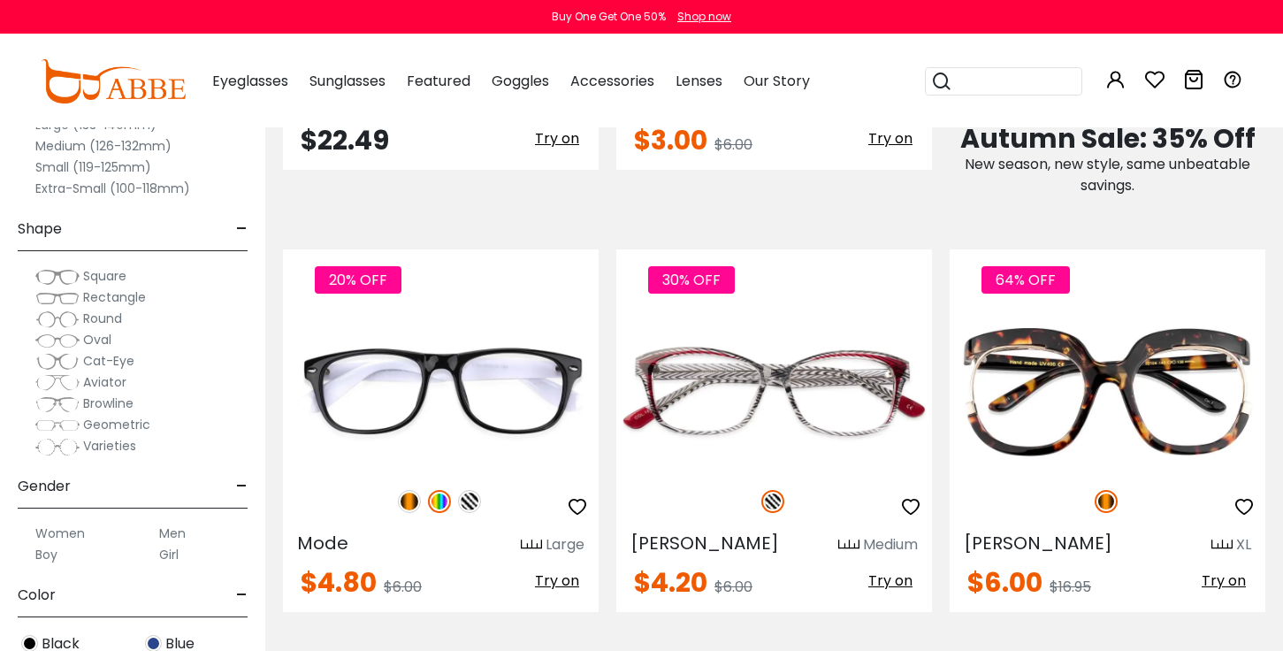
scroll to position [1168, 0]
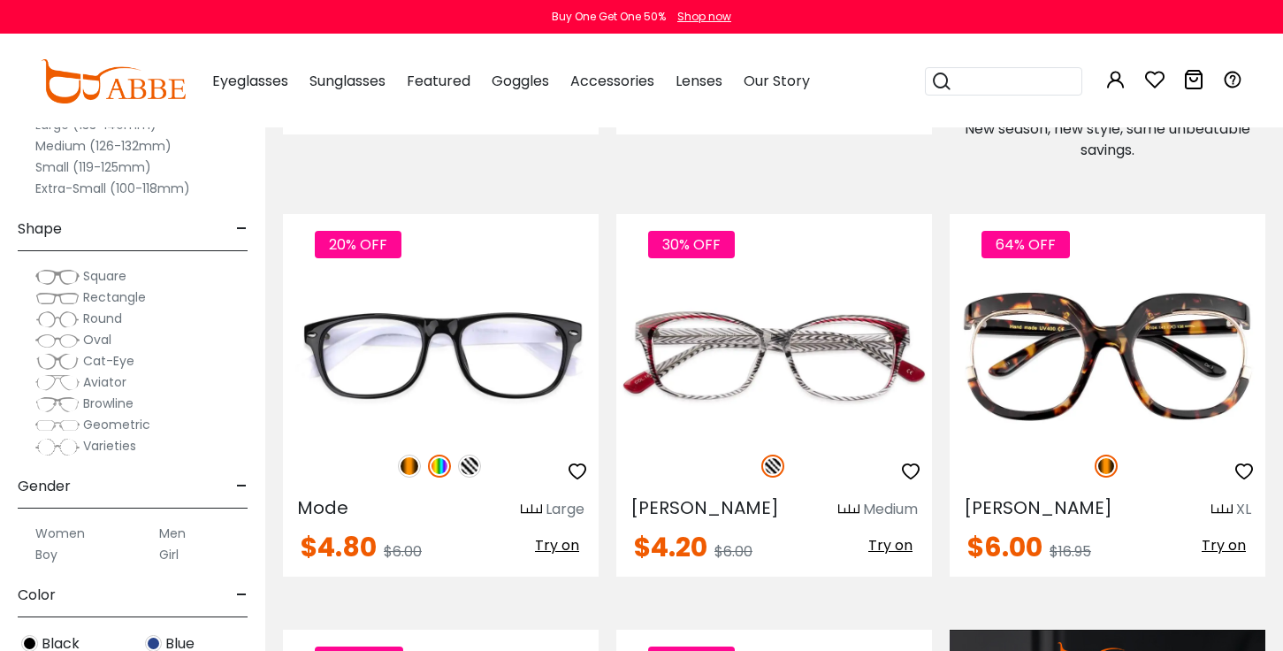
click at [107, 640] on div "Black" at bounding box center [71, 644] width 124 height 24
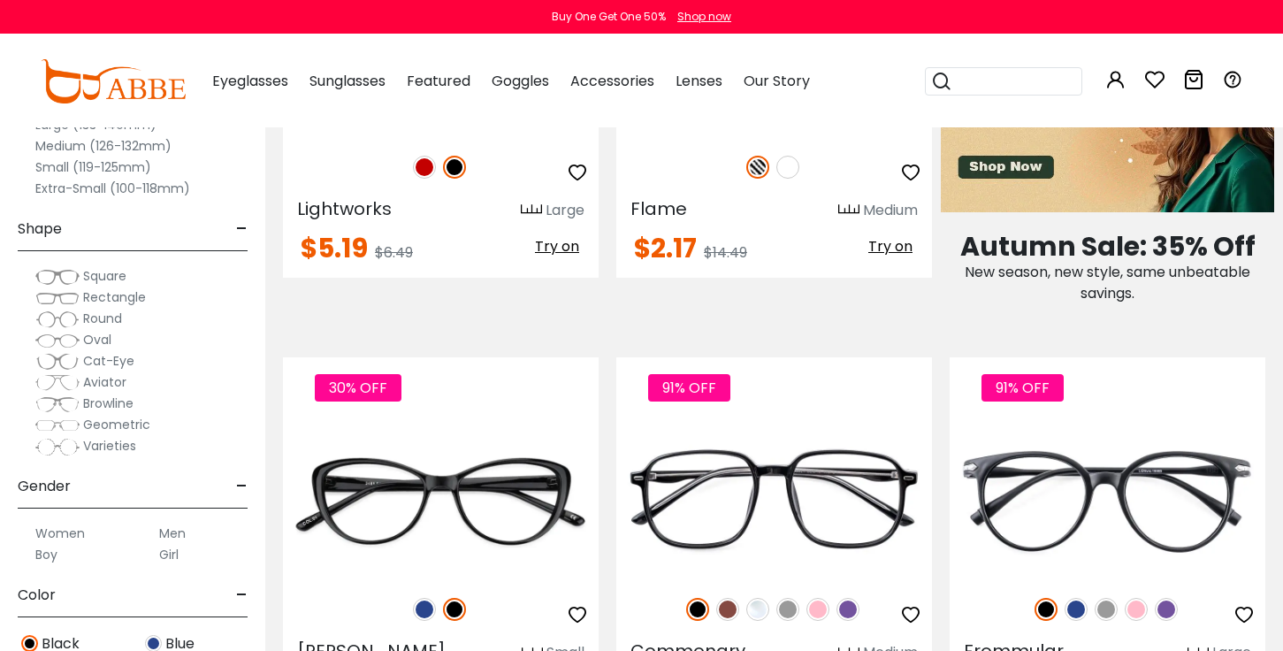
scroll to position [1026, 0]
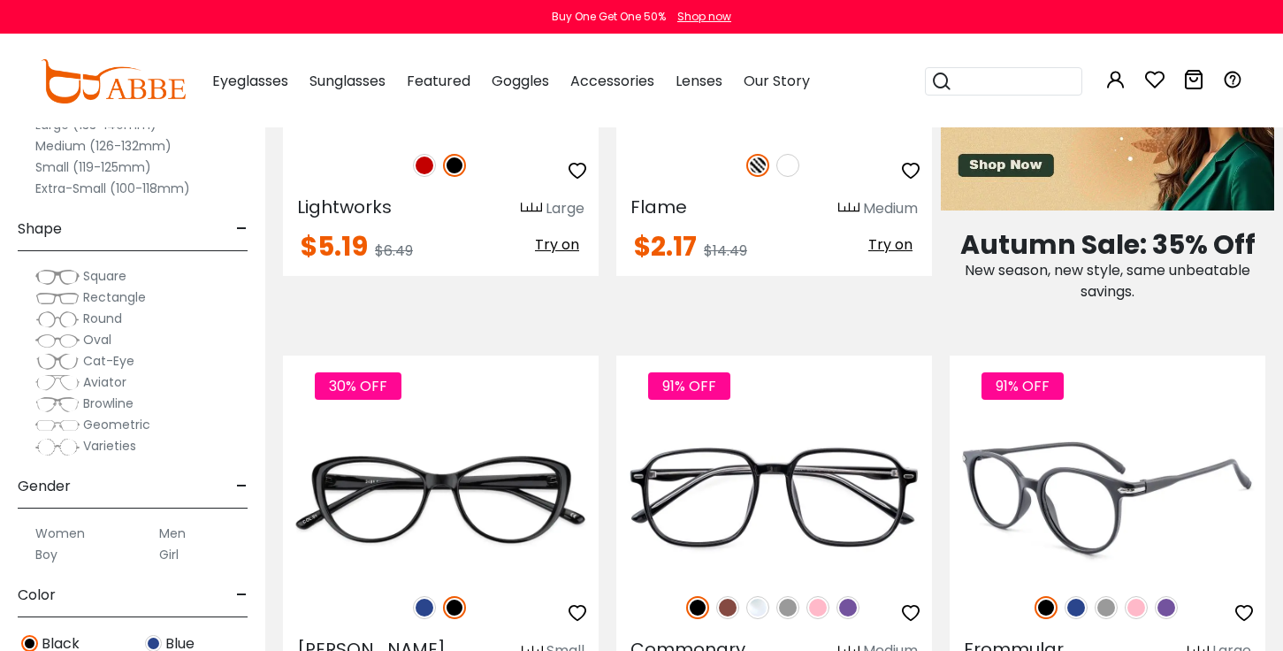
click at [1133, 602] on img at bounding box center [1136, 607] width 23 height 23
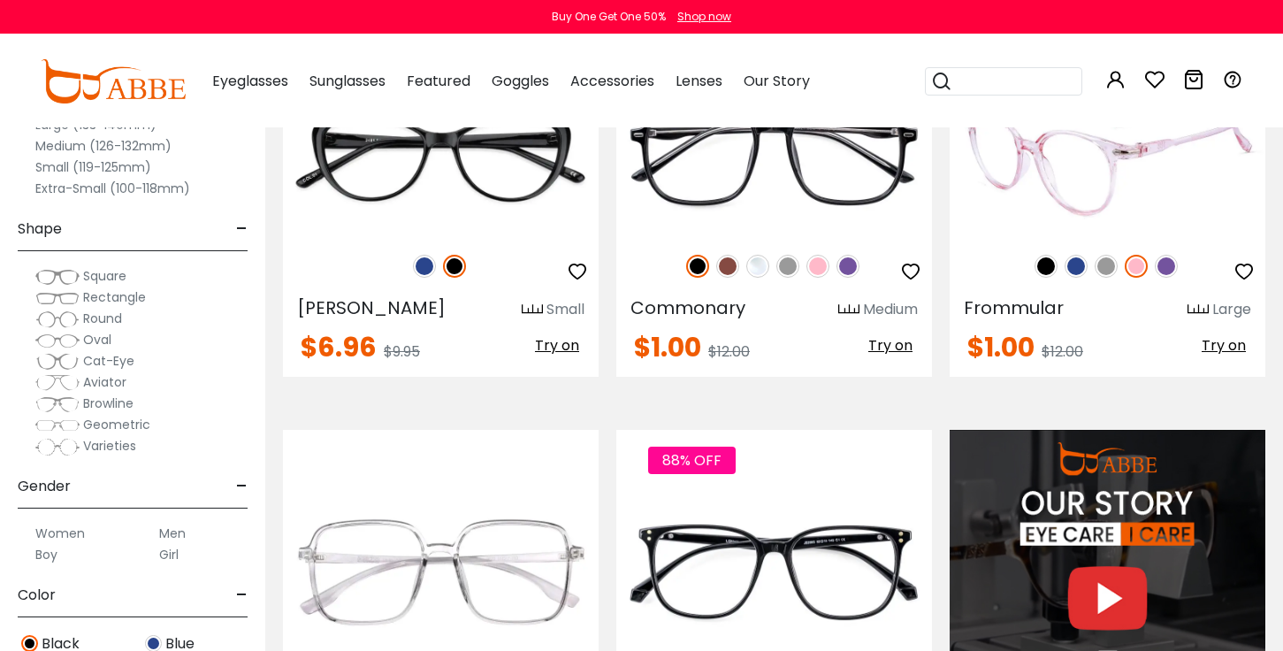
scroll to position [1380, 0]
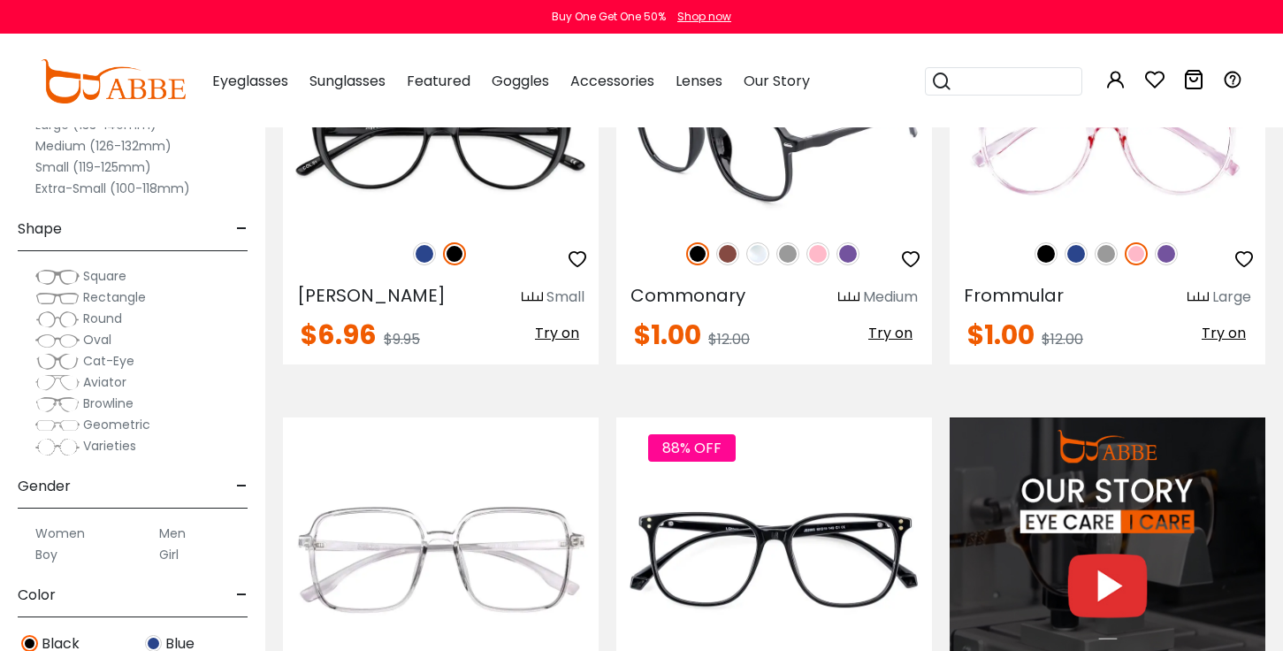
click at [815, 256] on img at bounding box center [818, 253] width 23 height 23
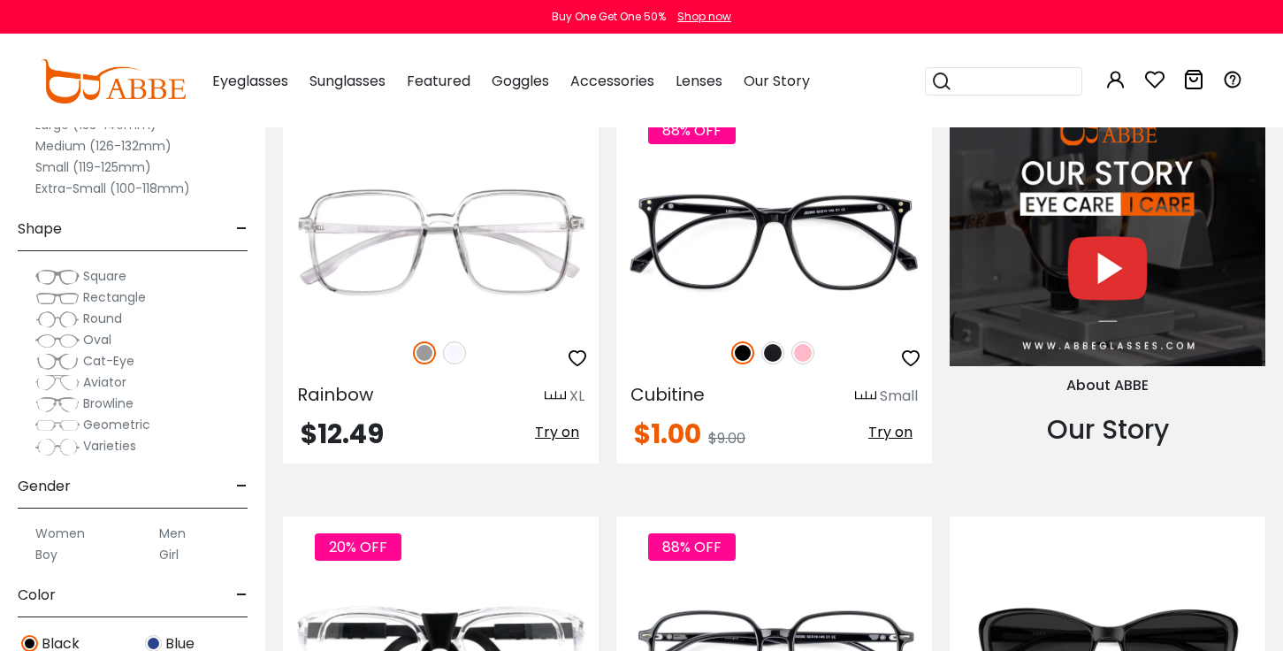
scroll to position [1698, 0]
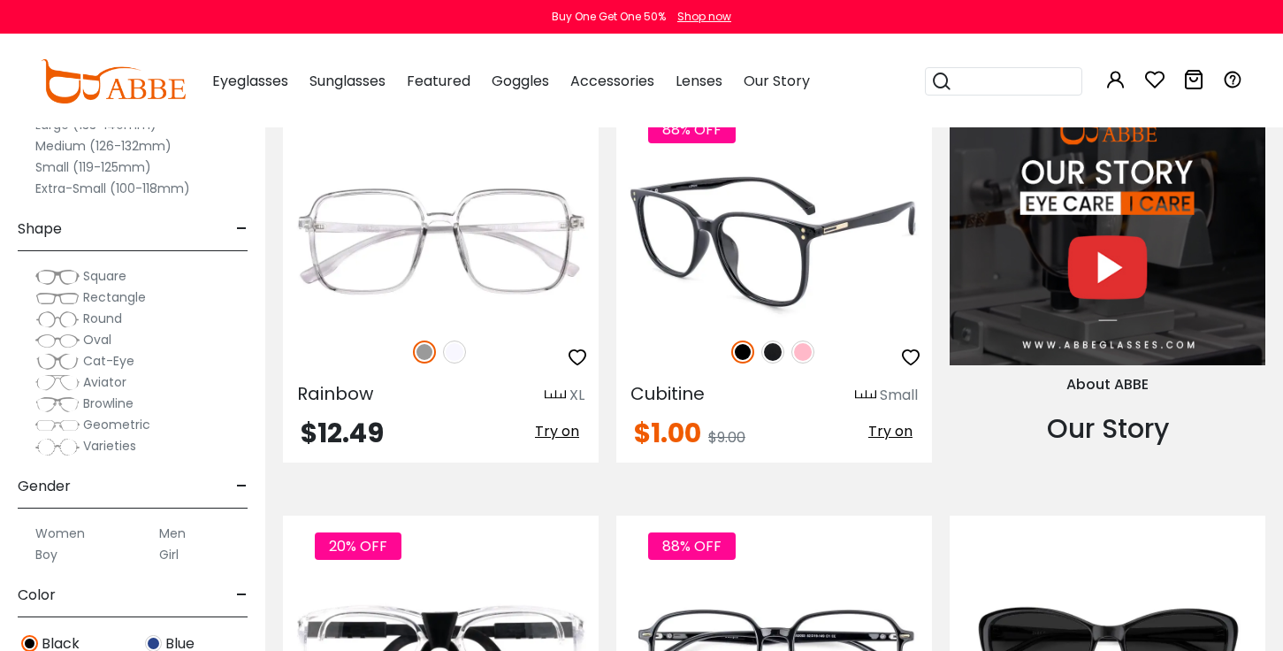
click at [806, 347] on img at bounding box center [803, 352] width 23 height 23
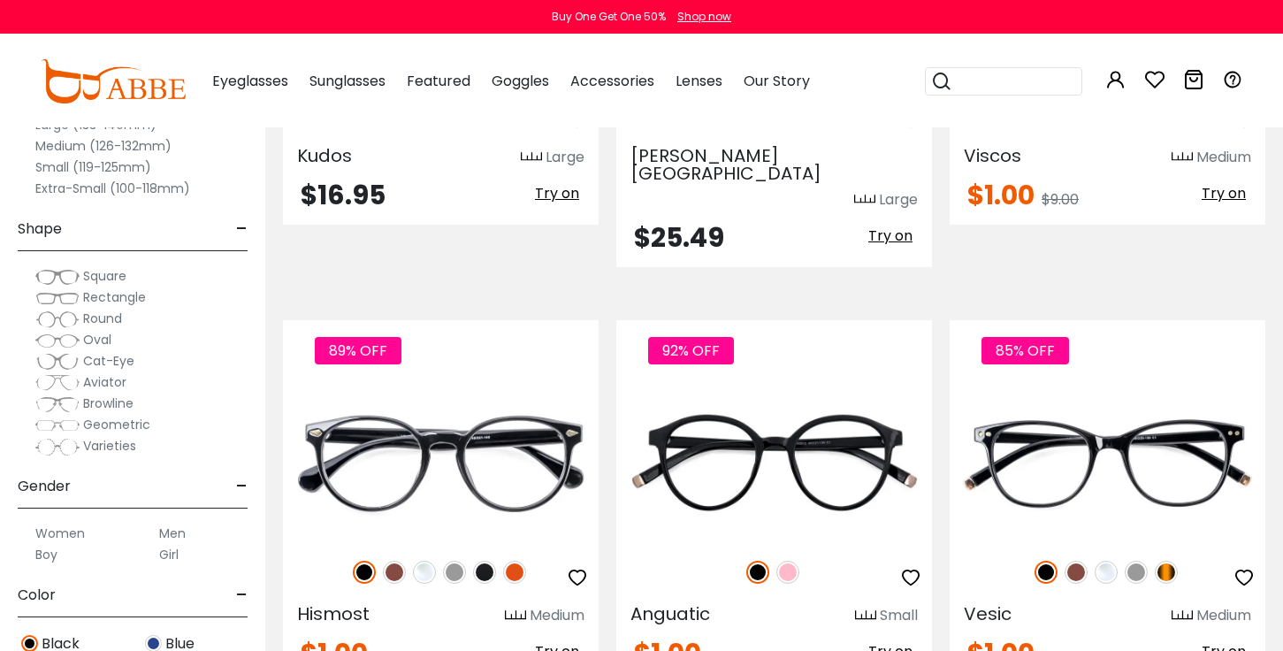
scroll to position [2795, 0]
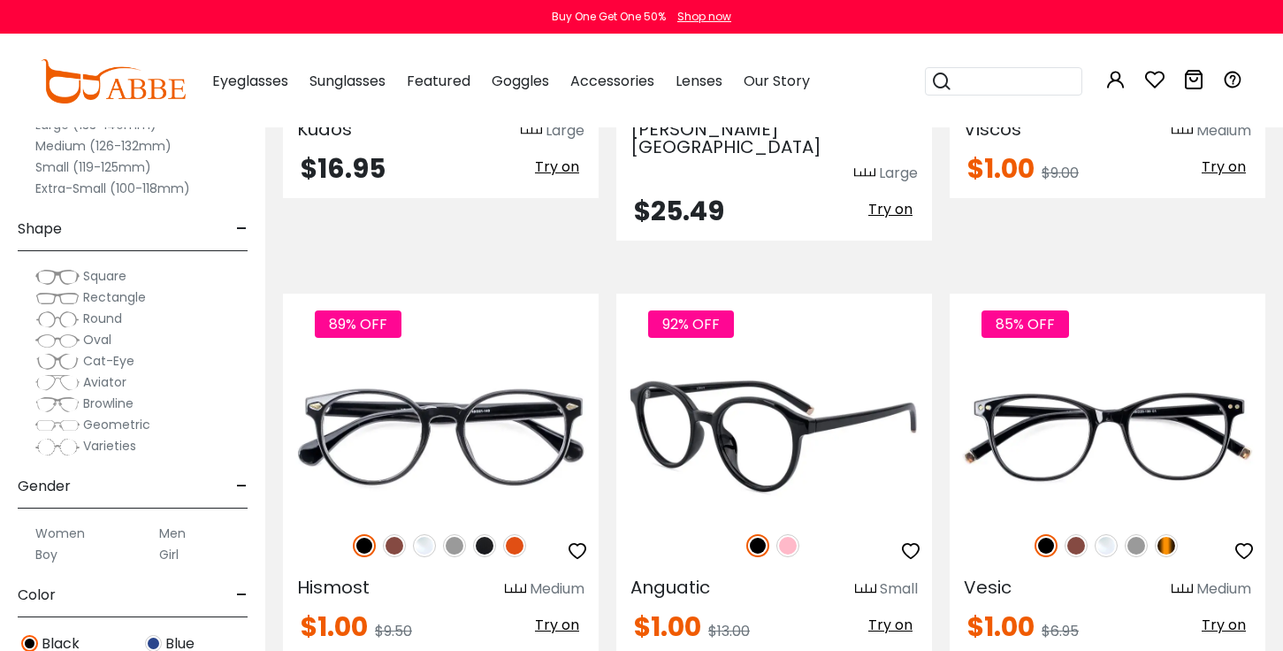
click at [790, 534] on img at bounding box center [788, 545] width 23 height 23
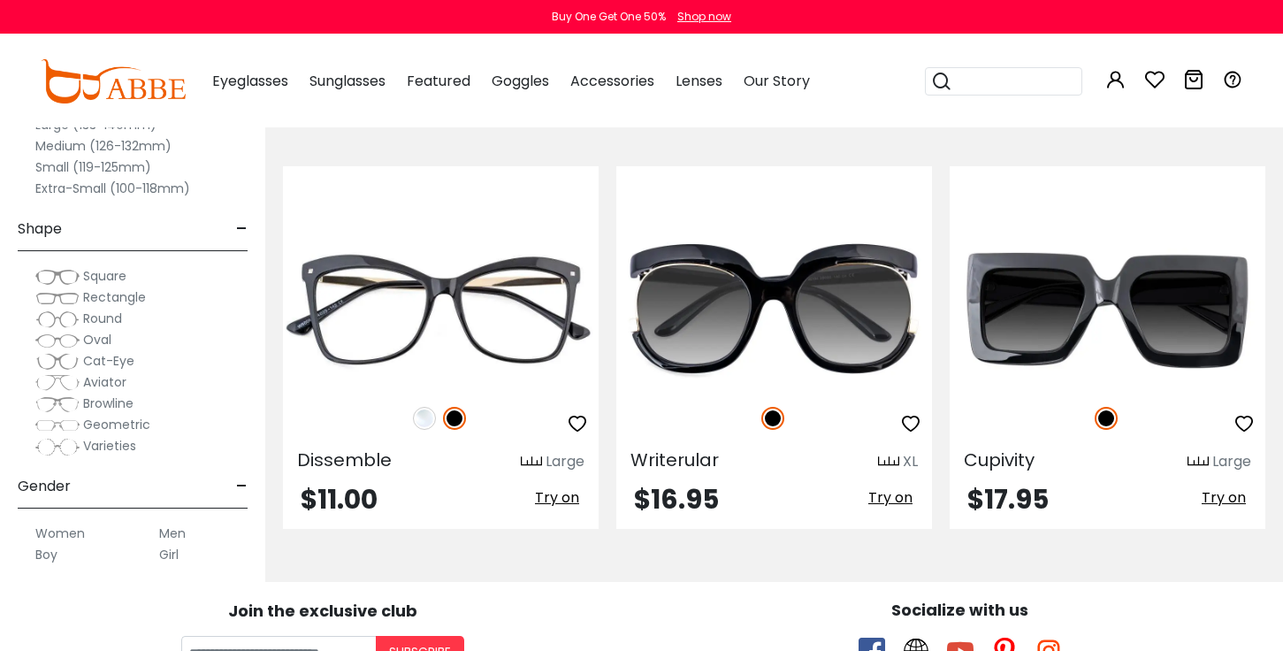
scroll to position [7111, 0]
